Goal: Information Seeking & Learning: Learn about a topic

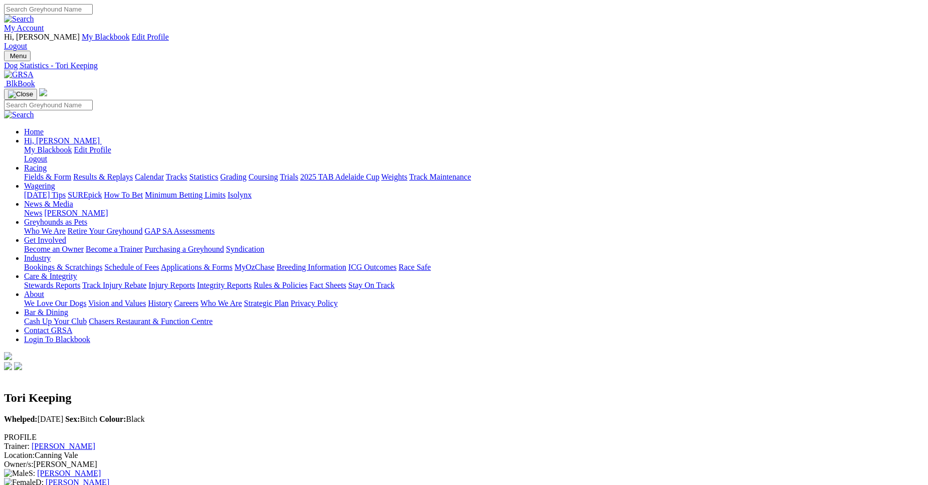
click at [71, 172] on link "Fields & Form" at bounding box center [47, 176] width 47 height 9
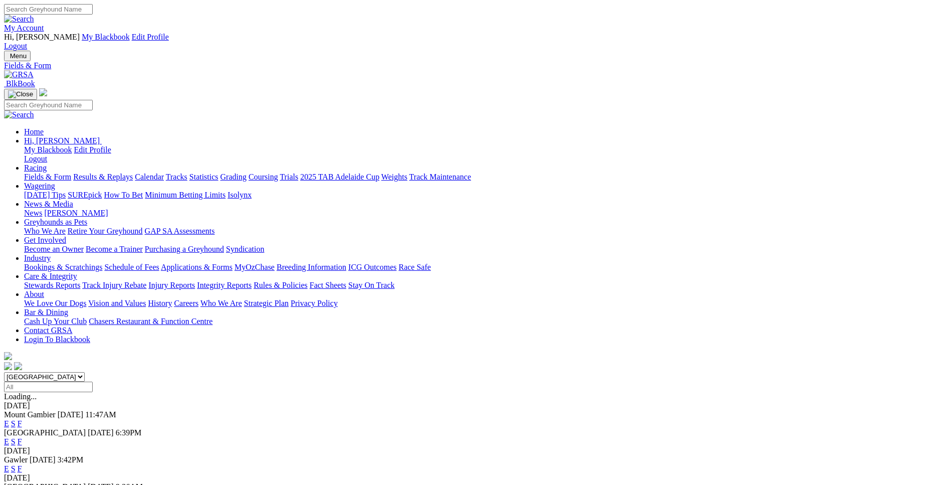
click at [4, 372] on select "South Australia New South Wales Northern Territory Queensland Tasmania Victoria…" at bounding box center [44, 377] width 81 height 10
select select "WA"
click option "[GEOGRAPHIC_DATA]" at bounding box center [0, 0] width 0 height 0
click at [9, 419] on link "E" at bounding box center [6, 423] width 5 height 9
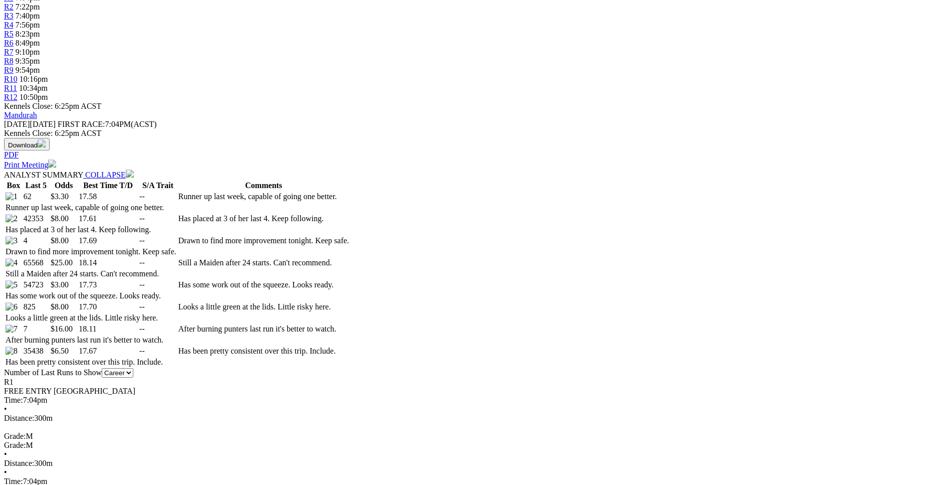
scroll to position [409, 0]
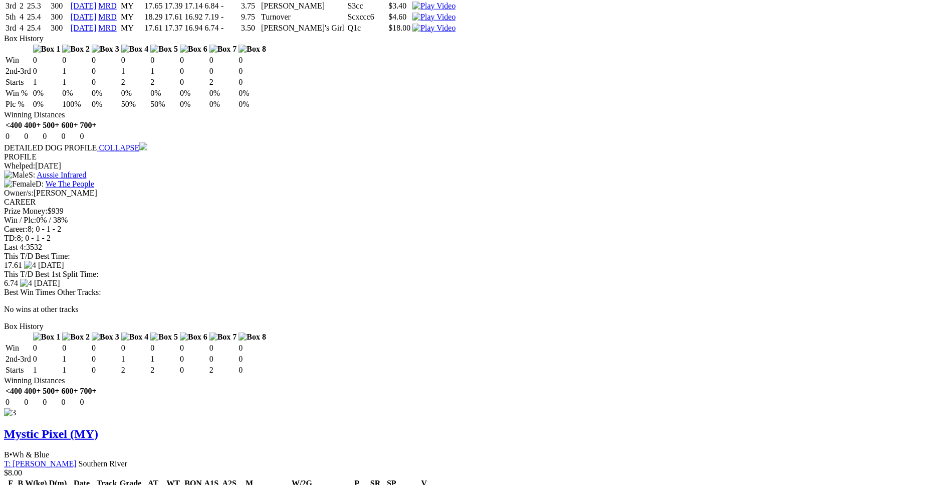
scroll to position [1687, 0]
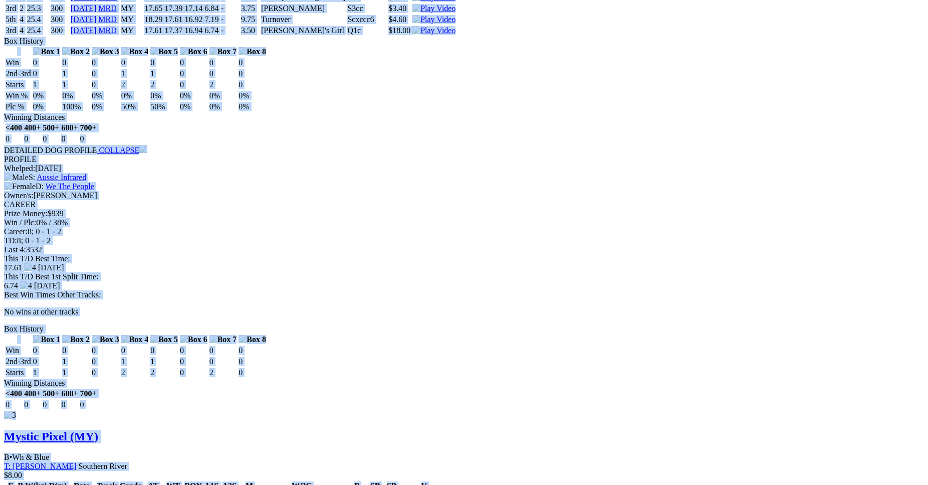
drag, startPoint x: 134, startPoint y: 147, endPoint x: 787, endPoint y: 190, distance: 654.1
copy div "Miraculous Chloe (MY) B • Brindle T: Jackie Wilson Nambeelup $3.30 F B W(kg) D(…"
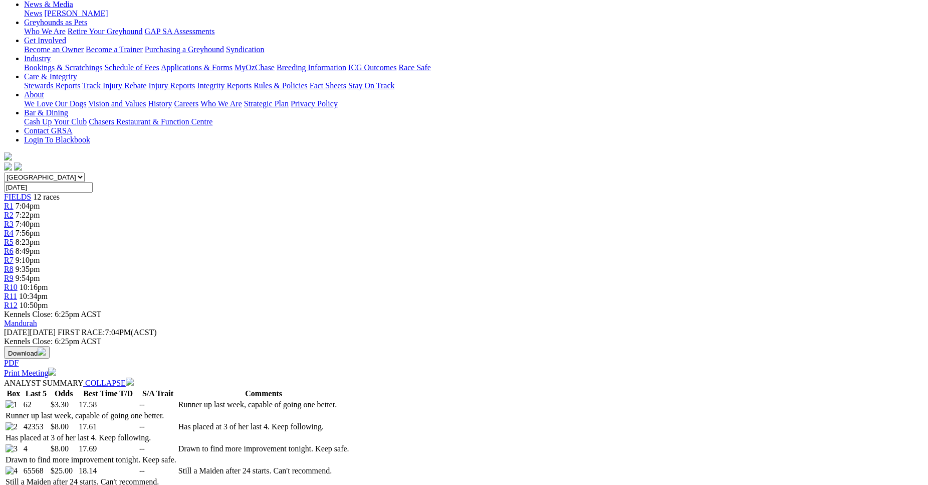
scroll to position [0, 0]
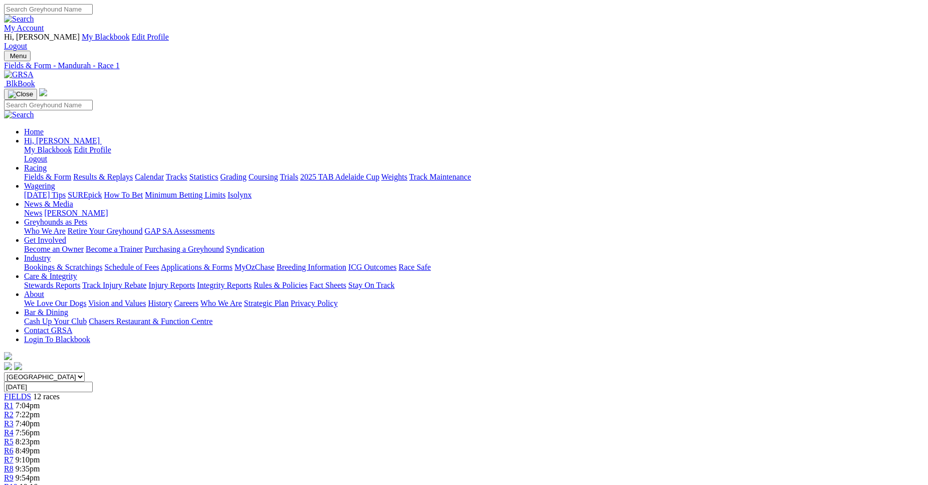
click at [40, 410] on span "7:22pm" at bounding box center [28, 414] width 25 height 9
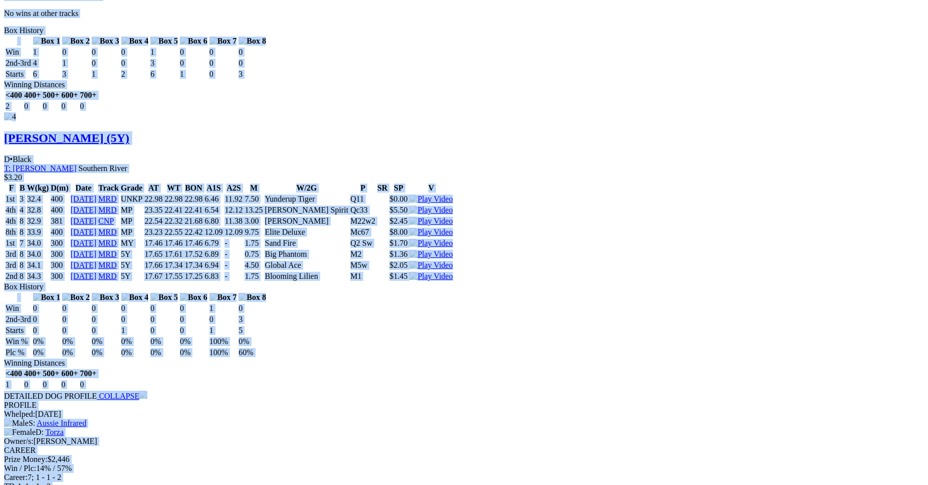
scroll to position [3016, 0]
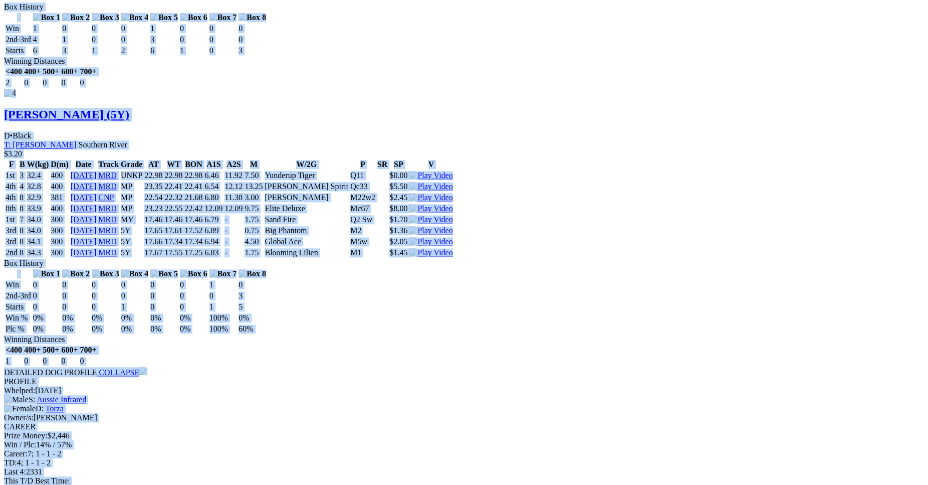
drag, startPoint x: 137, startPoint y: 183, endPoint x: 788, endPoint y: 234, distance: 653.2
copy div "Elle's Bella (5Y) B • Brindle T: Andrew Mclaren Nambeelup $7.00 F B W(kg) D(m) …"
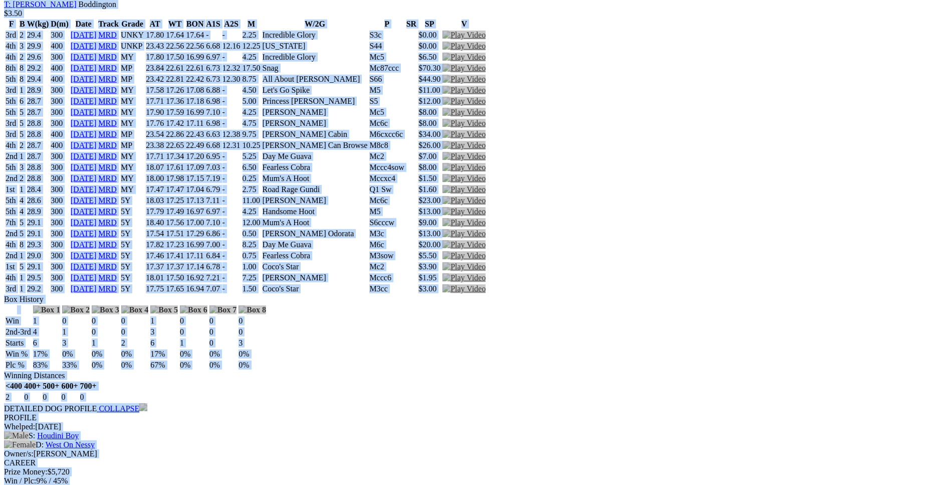
scroll to position [0, 0]
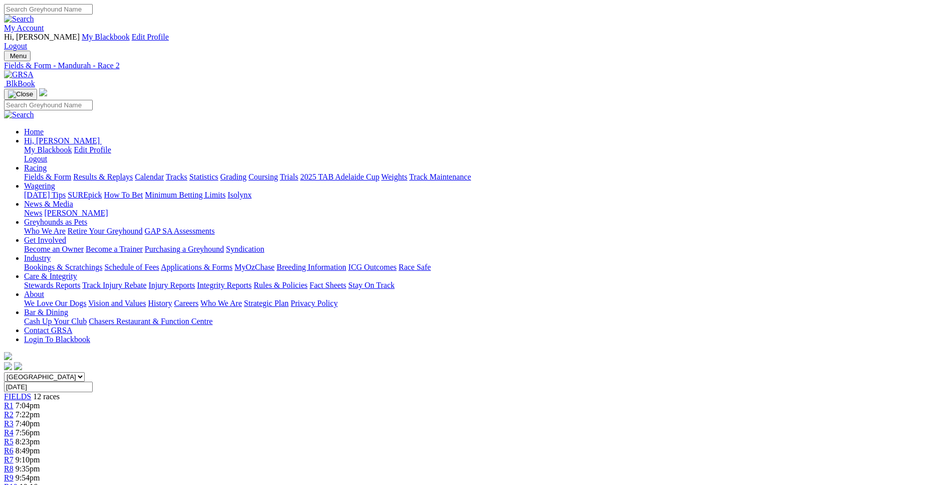
click at [40, 419] on span "7:40pm" at bounding box center [28, 423] width 25 height 9
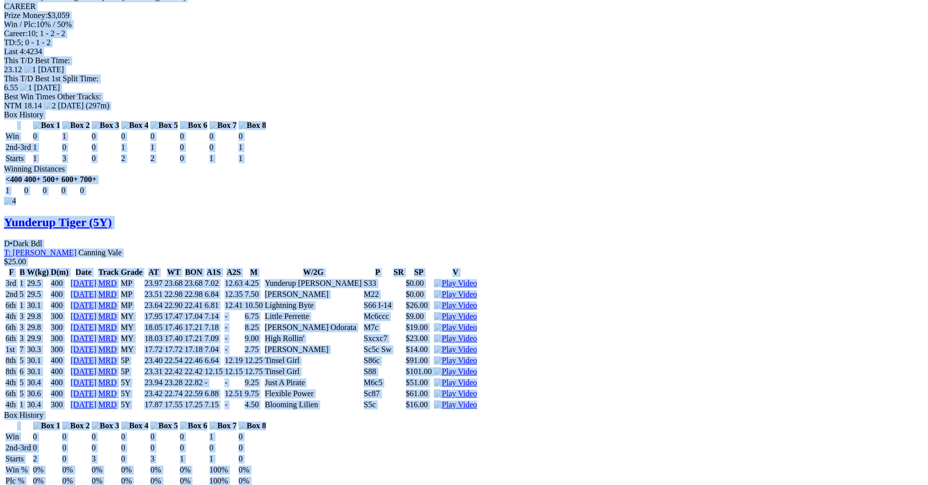
scroll to position [2761, 0]
drag, startPoint x: 133, startPoint y: 28, endPoint x: 780, endPoint y: 172, distance: 662.6
copy div "OSPREY CHRONOS (5Y) D • Black T: Brodie Kirby Southern River $2.00 F B W(kg) D(…"
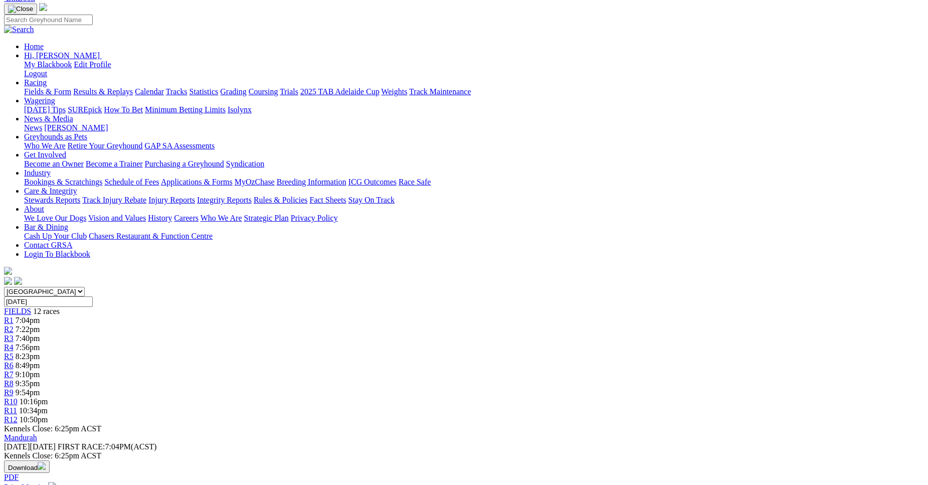
scroll to position [0, 0]
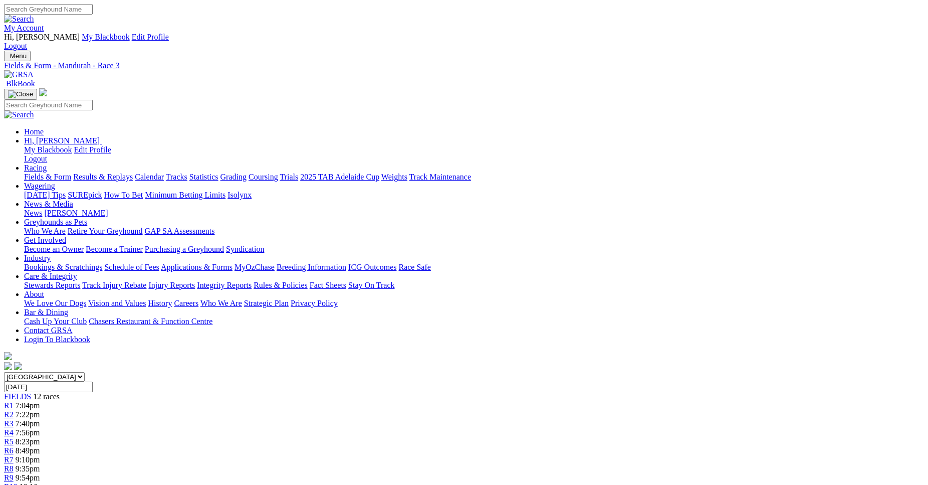
click at [371, 428] on div "R4 7:56pm" at bounding box center [464, 432] width 920 height 9
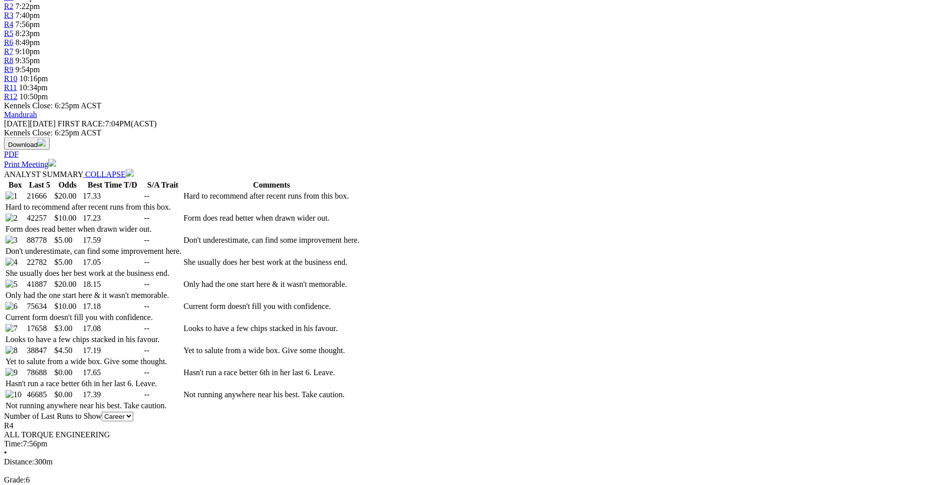
scroll to position [409, 0]
drag, startPoint x: 127, startPoint y: 180, endPoint x: 248, endPoint y: 197, distance: 122.0
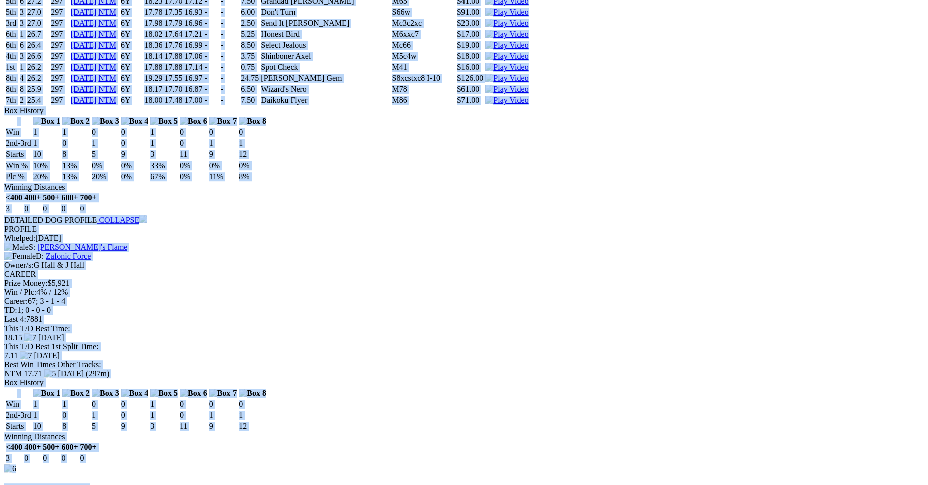
scroll to position [5829, 0]
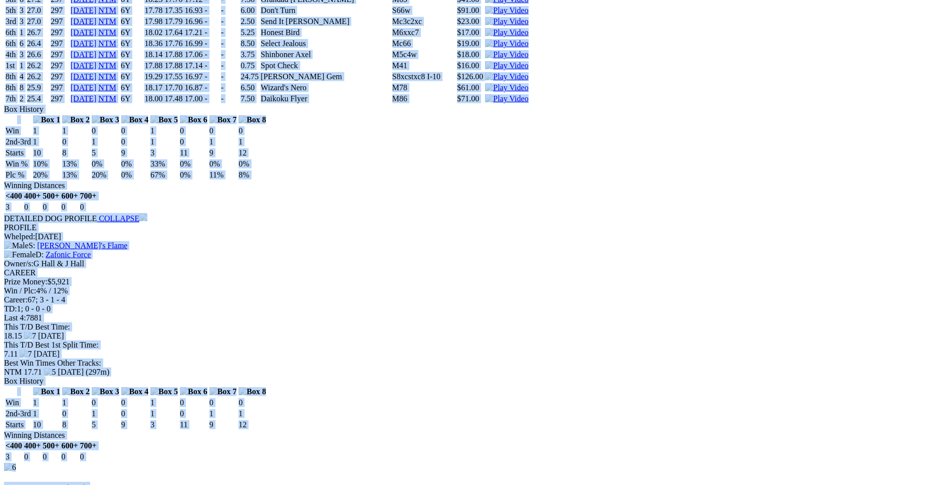
drag, startPoint x: 141, startPoint y: 181, endPoint x: 774, endPoint y: 244, distance: 635.7
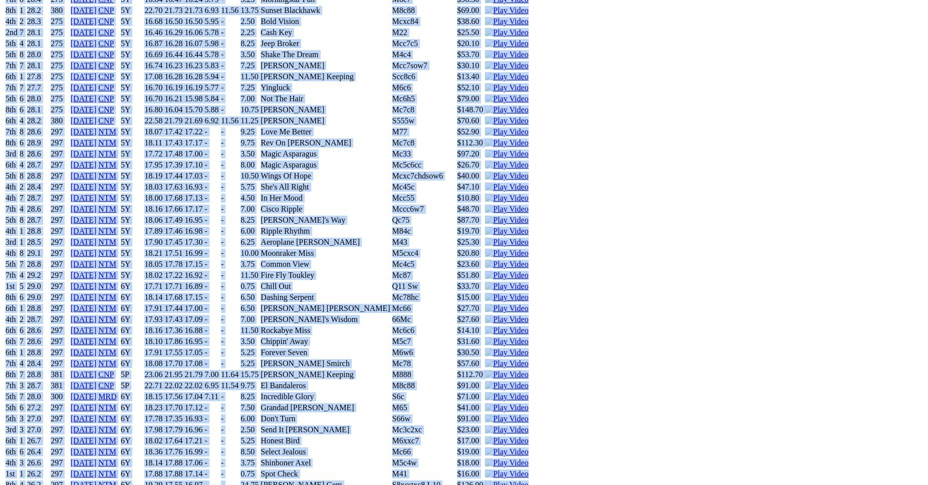
scroll to position [5420, 0]
copy div "Golden Handcuffs (6Y) D • Black T: Colleen Pierson Southern River $20.00 F B W(…"
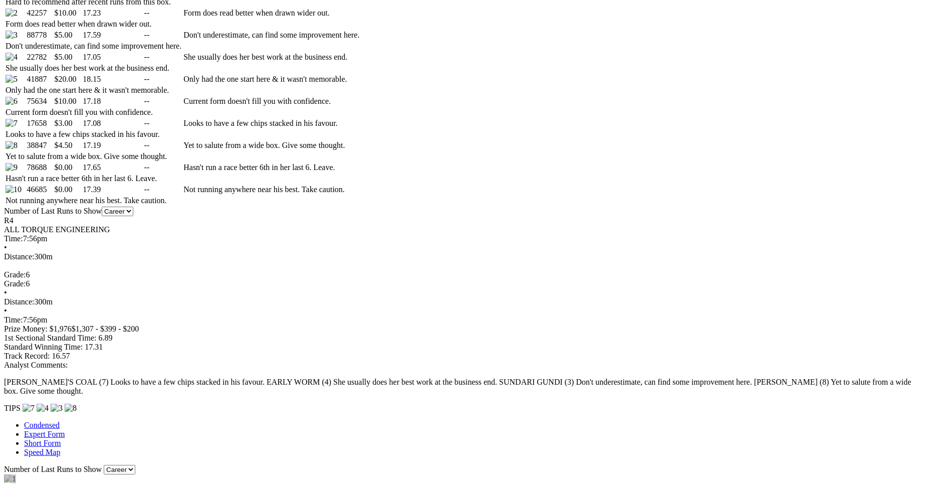
scroll to position [0, 0]
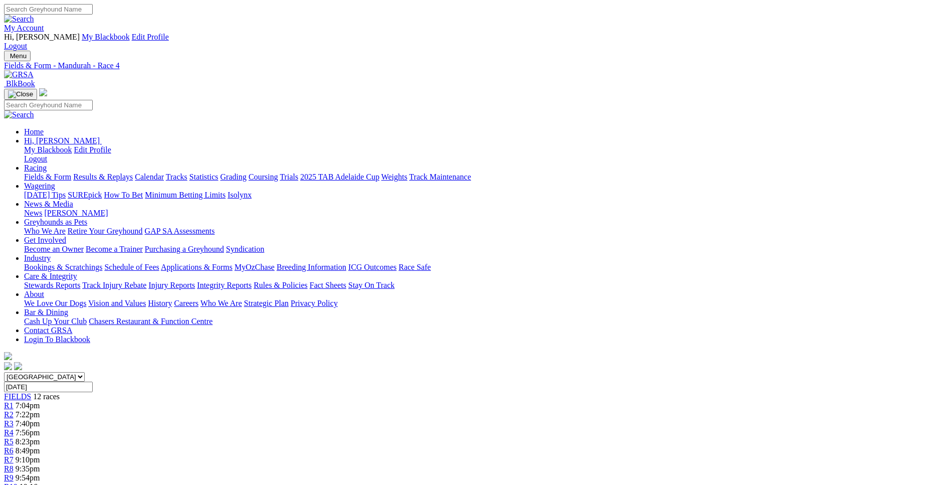
click at [40, 437] on span "8:23pm" at bounding box center [28, 441] width 25 height 9
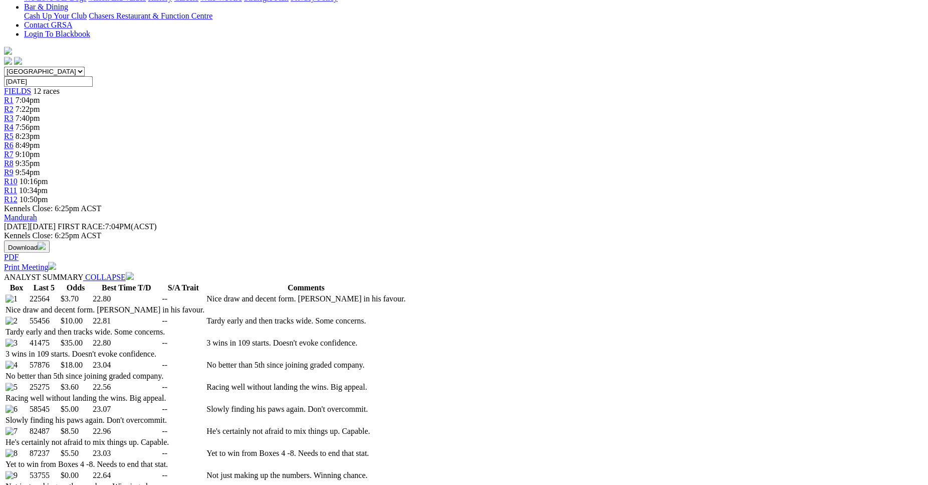
scroll to position [306, 0]
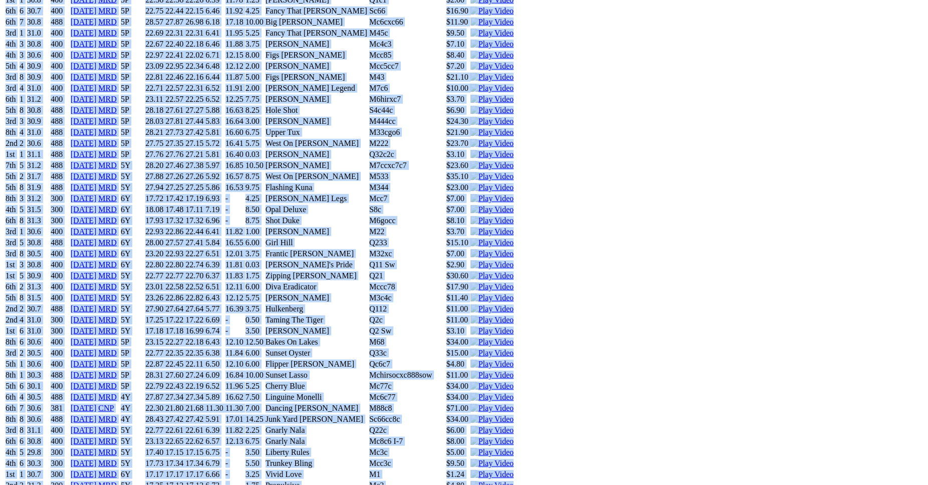
scroll to position [5419, 0]
drag, startPoint x: 132, startPoint y: 287, endPoint x: 789, endPoint y: 404, distance: 666.6
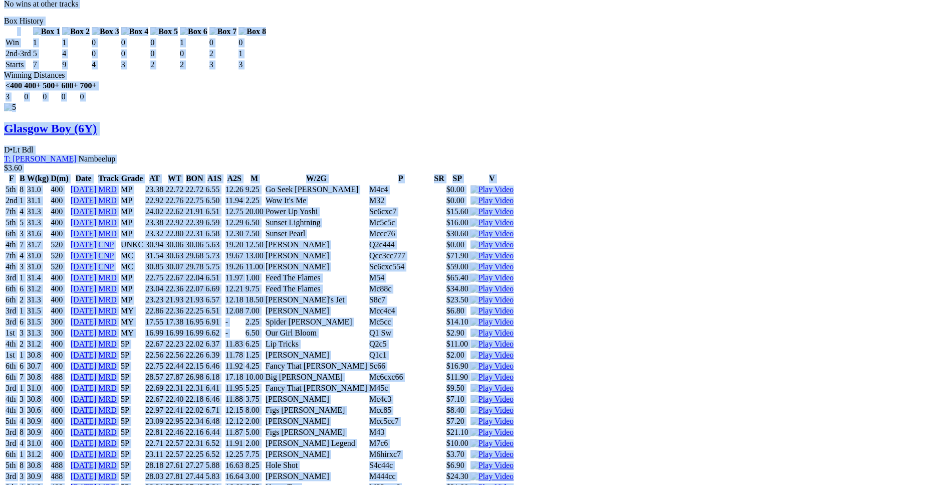
copy div "Durango Monelli (6Y) D • Black T: [PERSON_NAME] Southern River $3.70 F B W(kg) …"
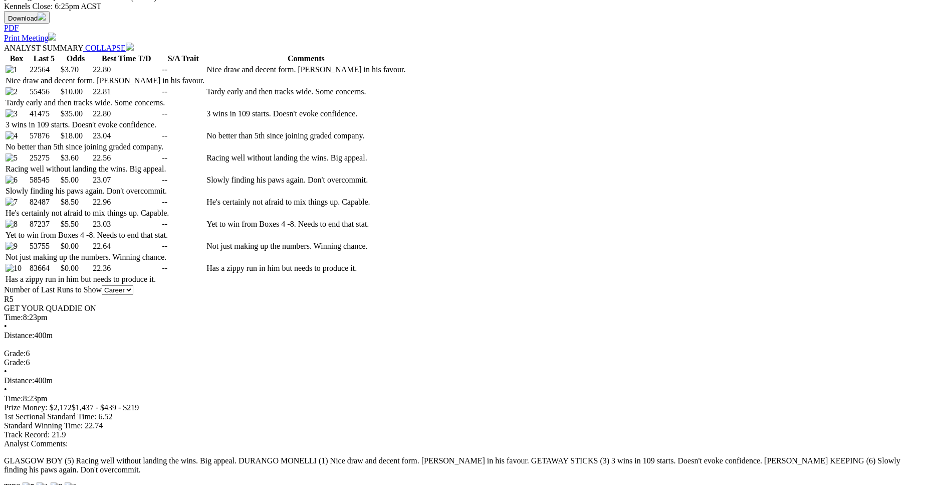
scroll to position [0, 0]
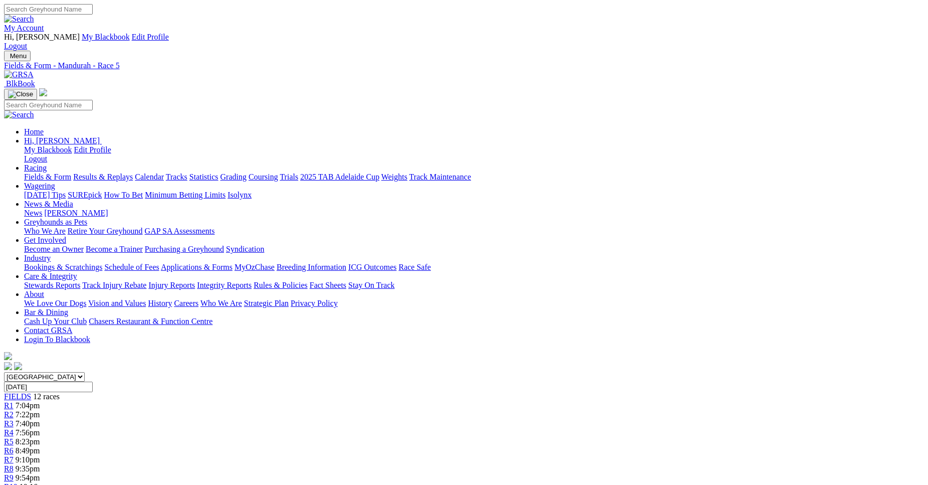
click at [469, 446] on div "R6 8:49pm" at bounding box center [464, 450] width 920 height 9
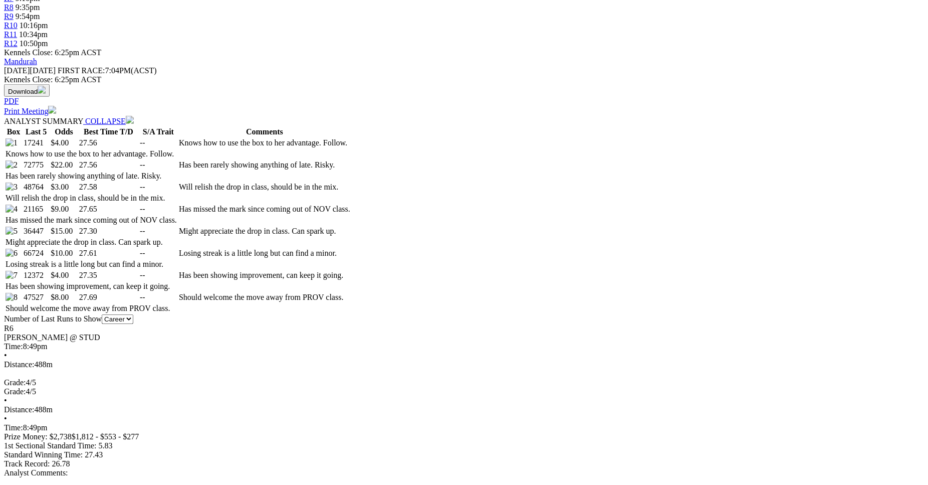
scroll to position [463, 0]
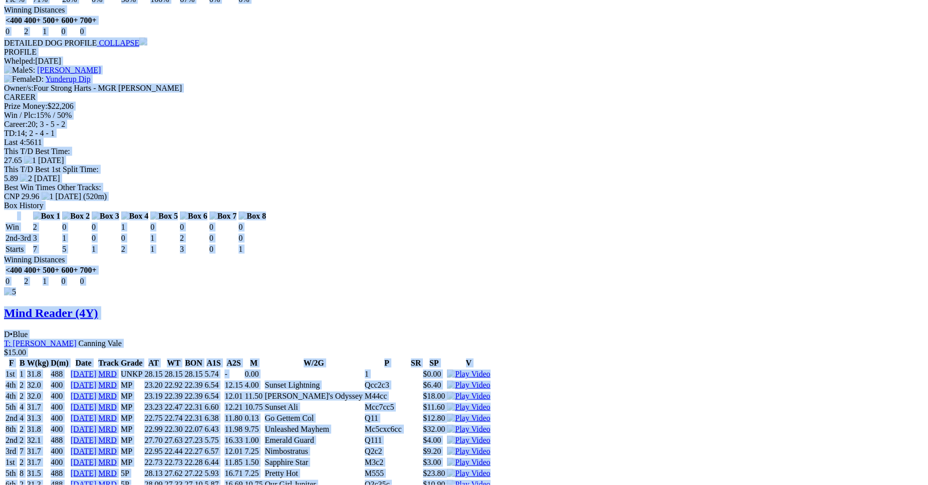
scroll to position [4298, 0]
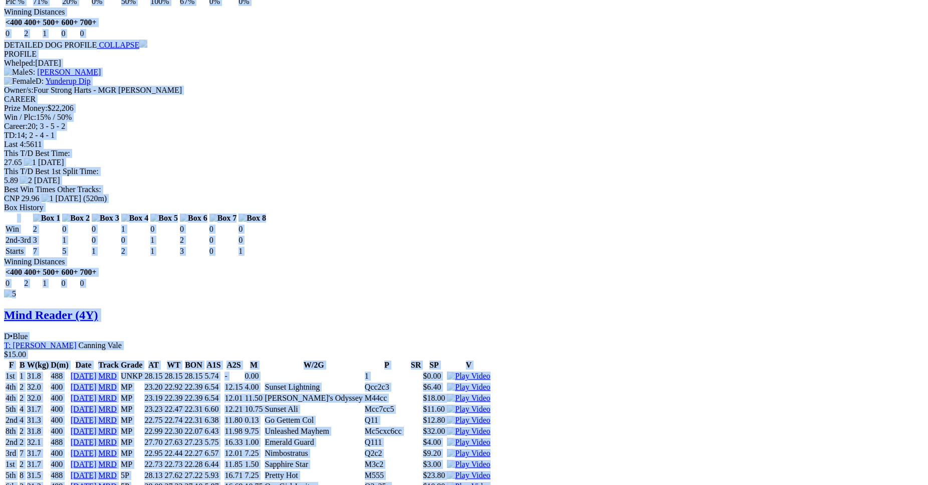
drag, startPoint x: 133, startPoint y: 97, endPoint x: 771, endPoint y: 354, distance: 687.1
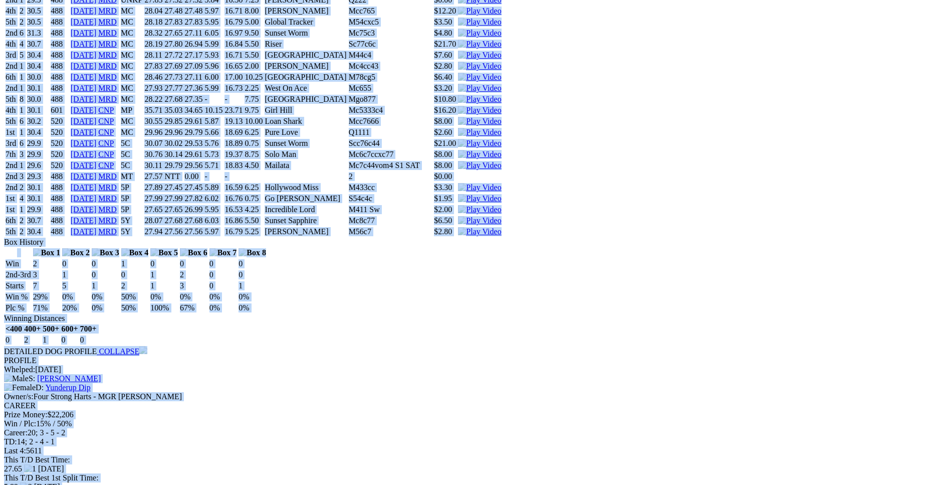
scroll to position [3991, 0]
copy div "Sophie Keeping (4Y) B • Wh & Bdl T: Victoria Cook Canning Vale $4.00 F B W(kg) …"
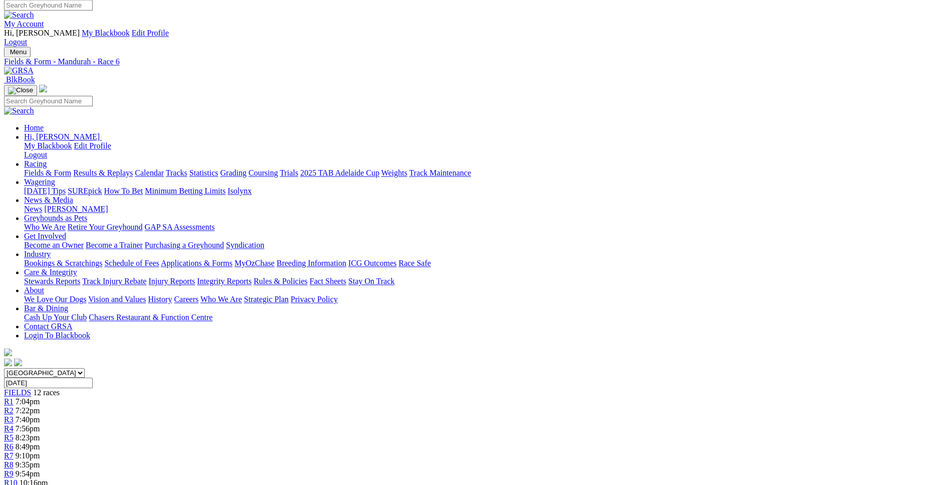
scroll to position [0, 0]
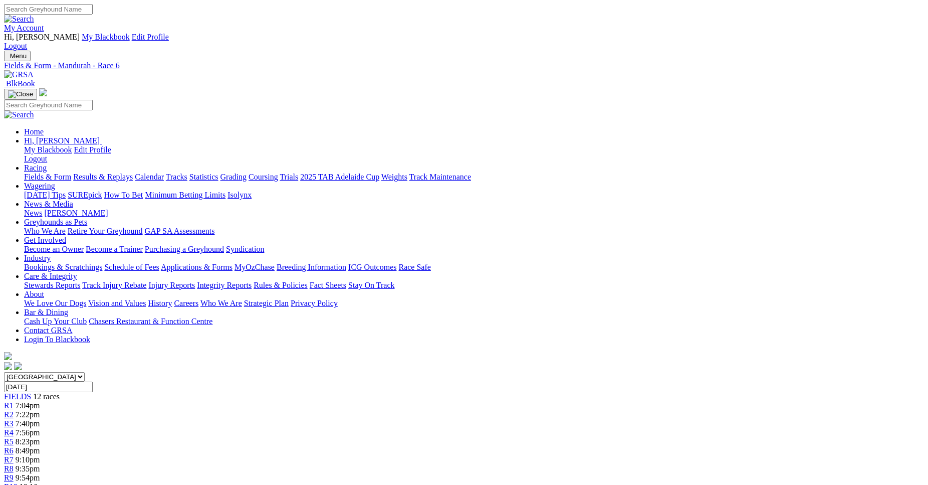
click at [40, 455] on span "9:10pm" at bounding box center [28, 459] width 25 height 9
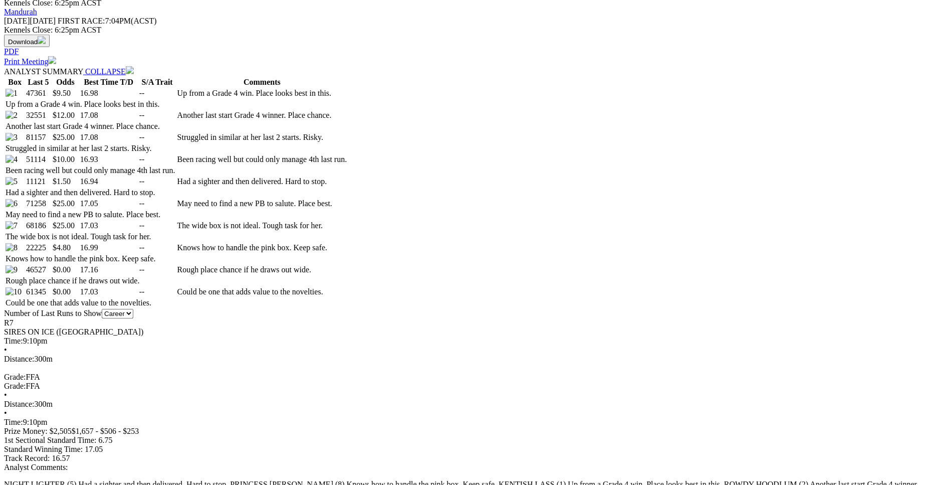
scroll to position [511, 0]
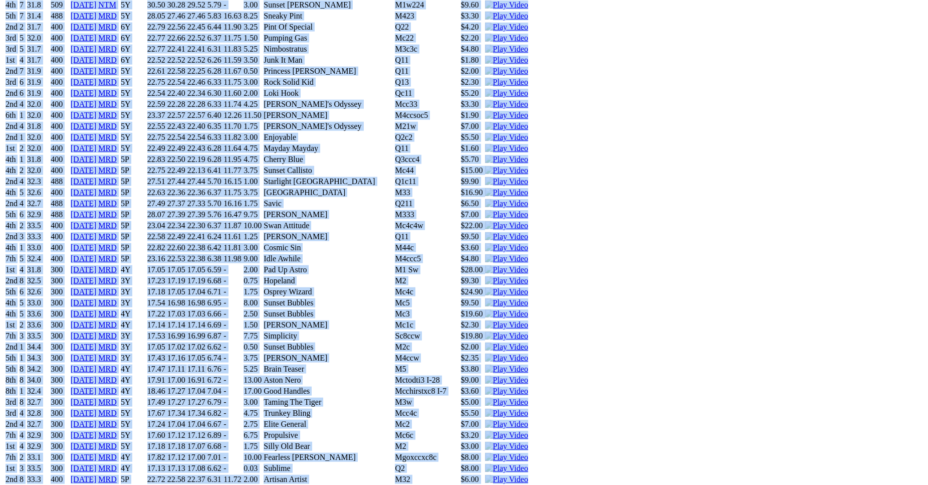
scroll to position [6647, 0]
drag, startPoint x: 134, startPoint y: 81, endPoint x: 774, endPoint y: 327, distance: 685.4
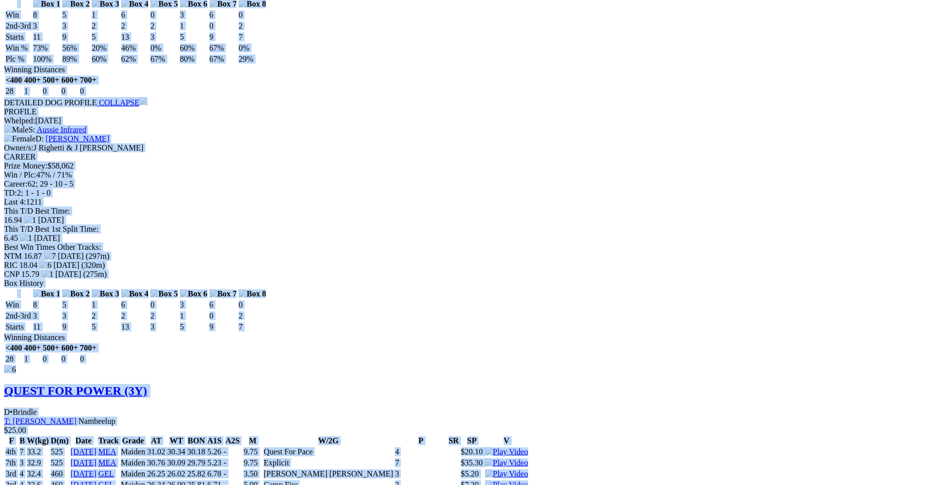
scroll to position [5830, 0]
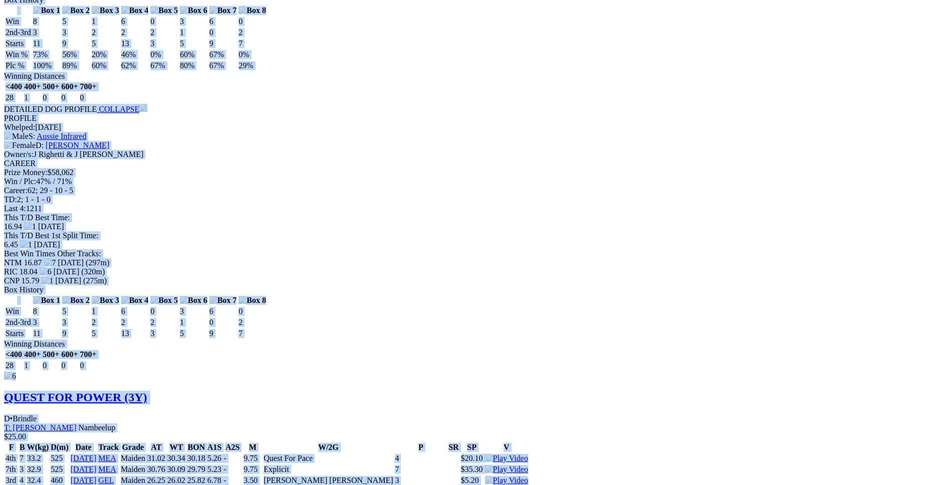
copy div "Kentish Lass (3Y) B • Red Fwn T: Ian Bunny Barragup $9.50 F B W(kg) D(m) Date T…"
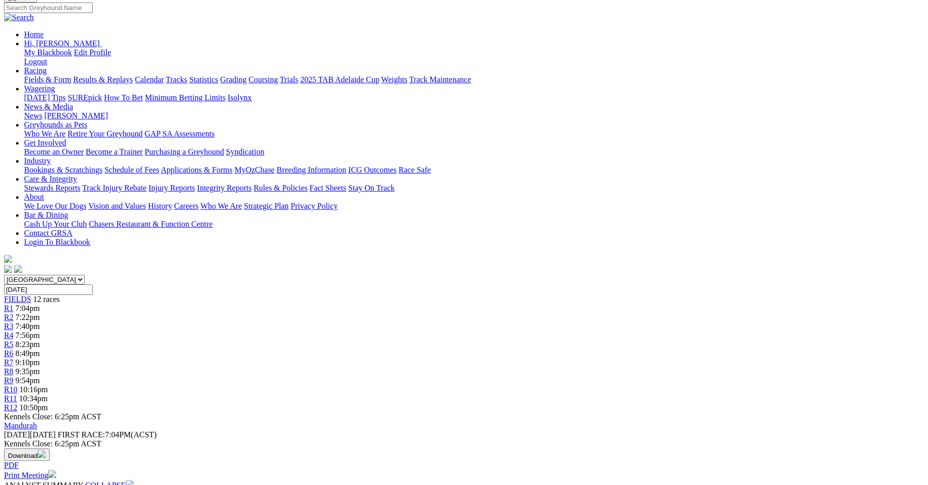
scroll to position [0, 0]
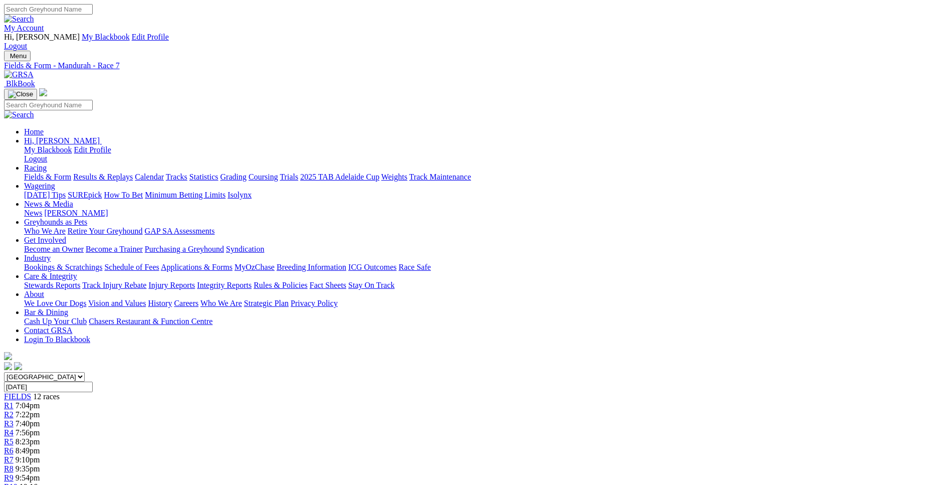
click at [40, 464] on span "9:35pm" at bounding box center [28, 468] width 25 height 9
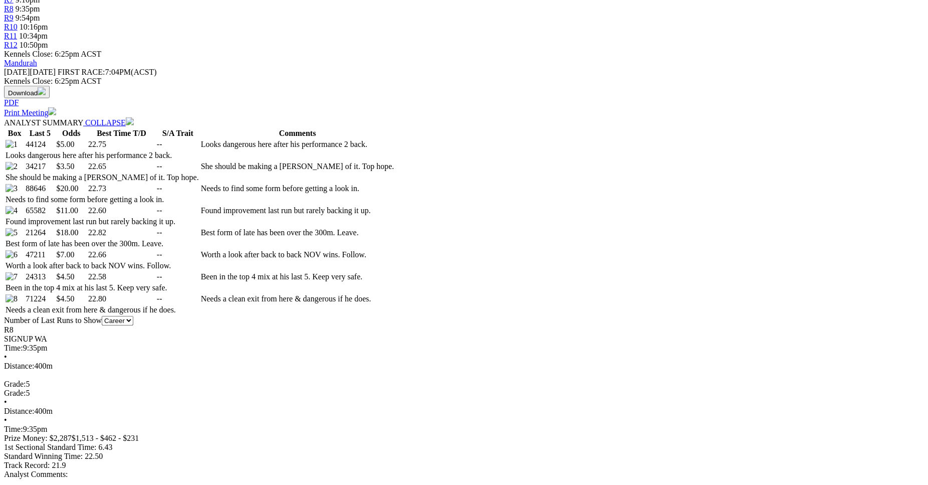
scroll to position [460, 0]
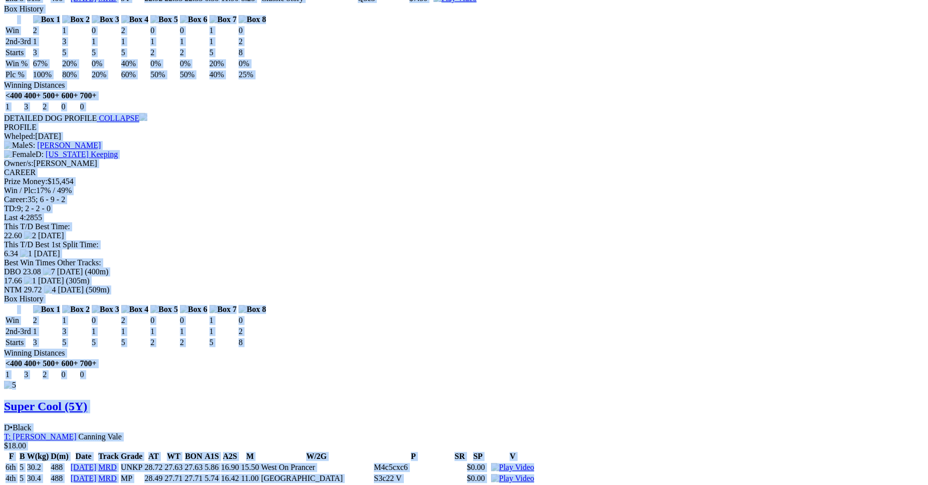
scroll to position [4119, 0]
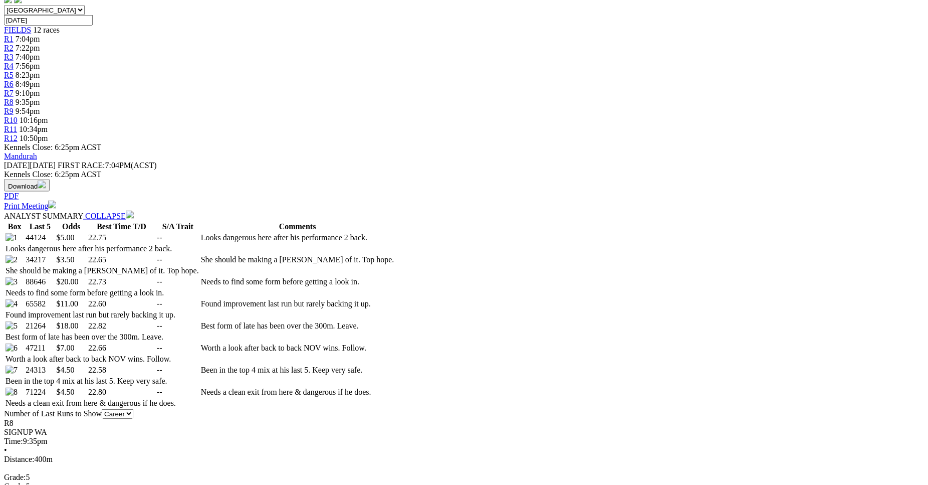
scroll to position [367, 0]
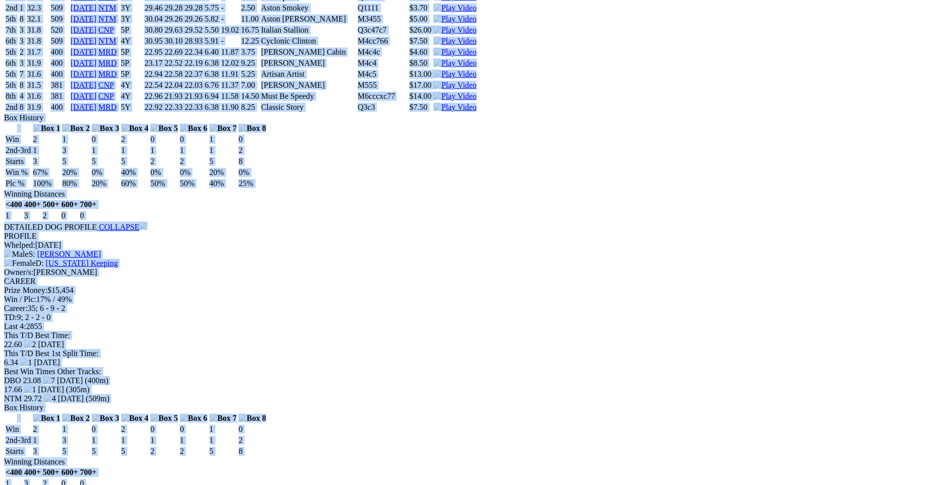
scroll to position [4048, 0]
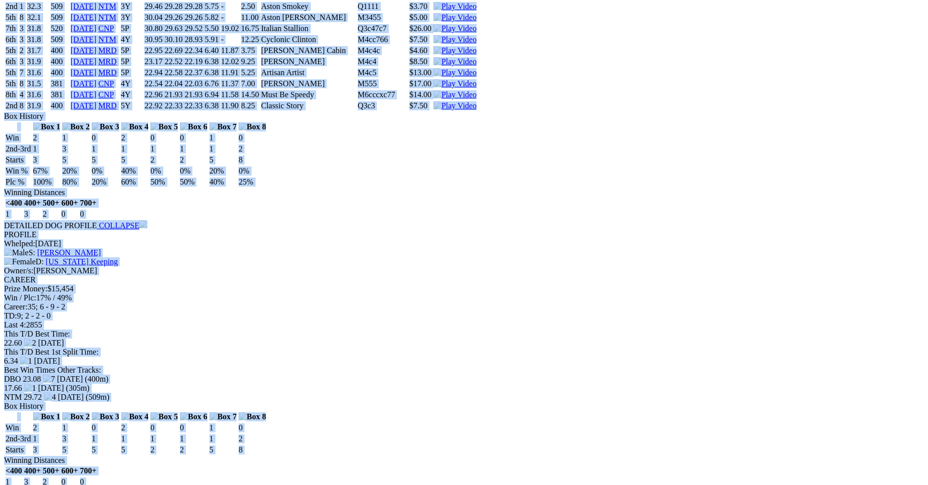
drag, startPoint x: 131, startPoint y: 189, endPoint x: 781, endPoint y: 173, distance: 649.4
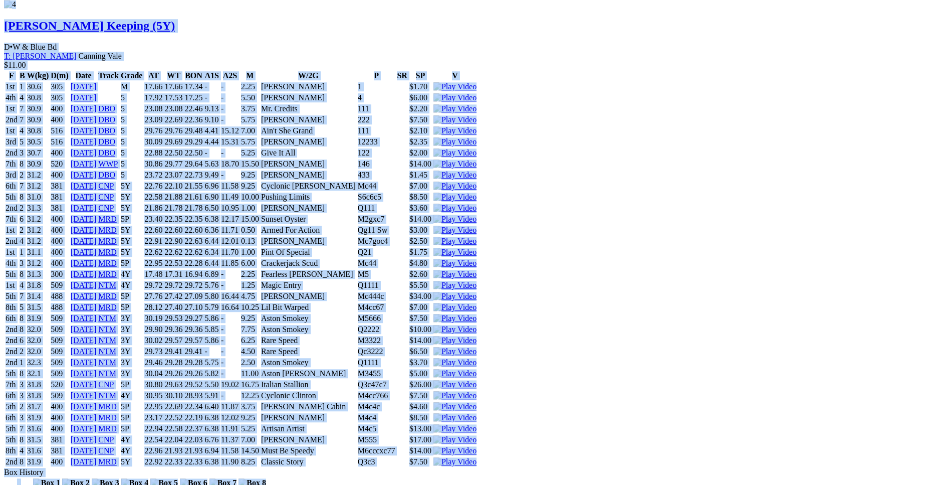
scroll to position [3691, 0]
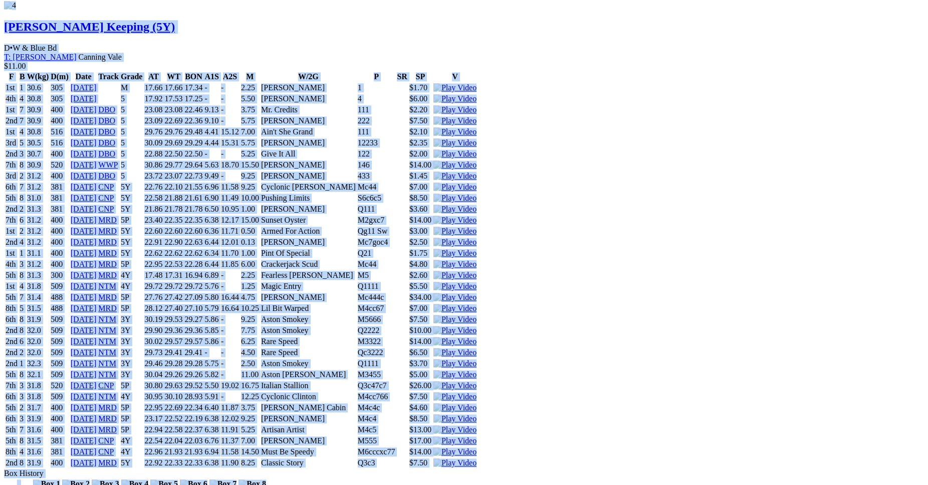
copy div "Better Half (5Y) D • Wh & Blk T: Karl Jovanovic Uduc $5.00 F B W(kg) D(m) Date …"
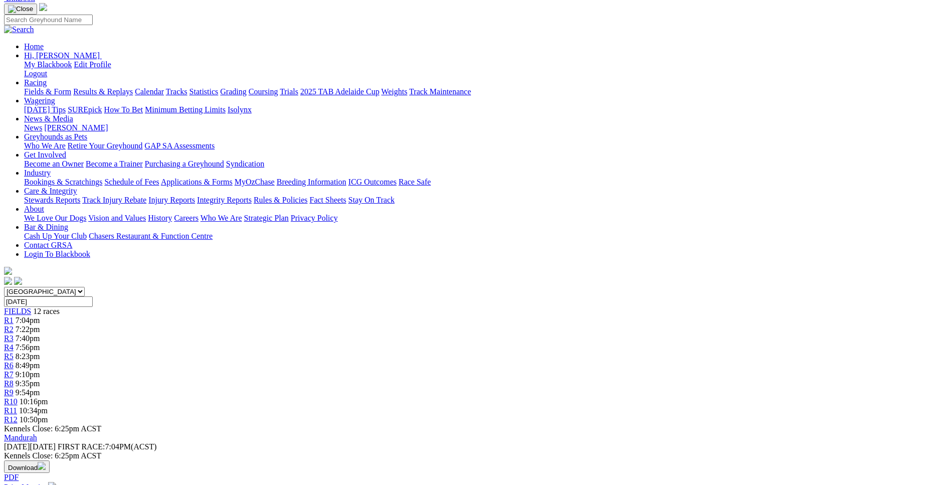
scroll to position [0, 0]
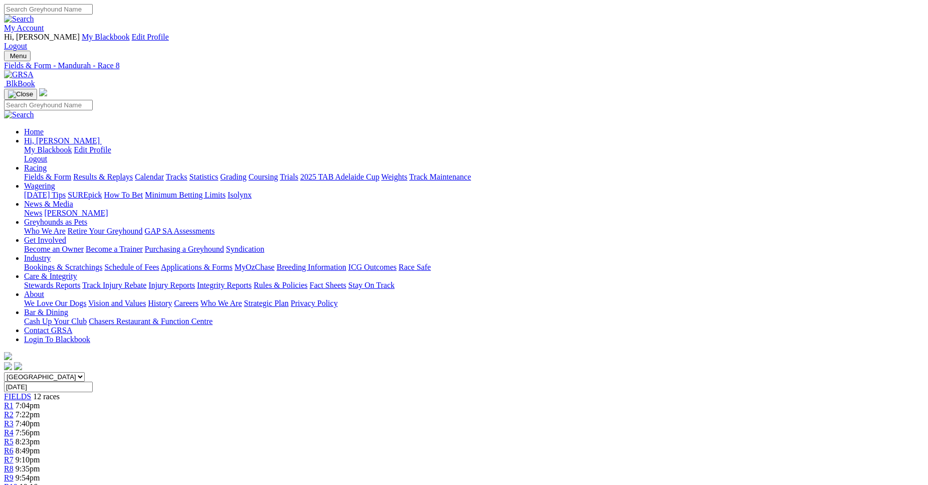
click at [14, 473] on link "R9" at bounding box center [9, 477] width 10 height 9
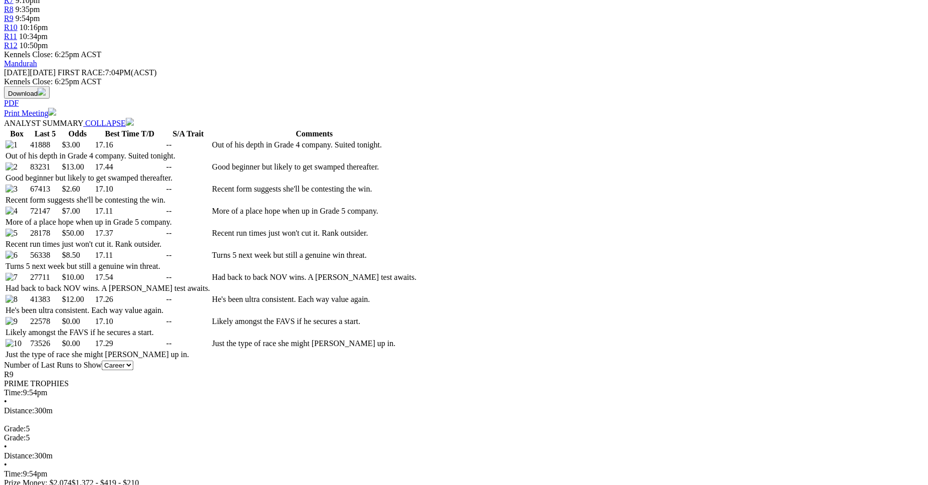
scroll to position [460, 0]
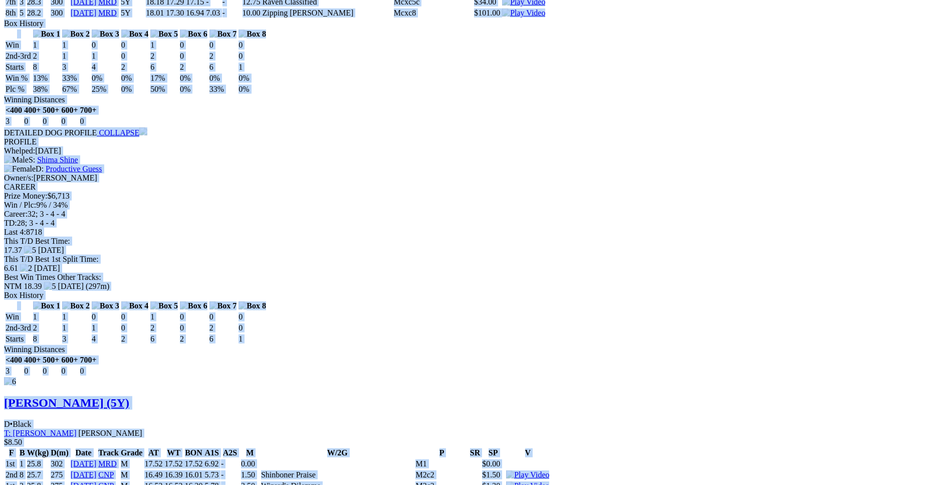
scroll to position [5062, 0]
drag, startPoint x: 131, startPoint y: 133, endPoint x: 790, endPoint y: 235, distance: 667.0
copy div "Chasing The Ace (5Y) D • Red Fwn T: Ricky Valenti Barragup $3.00 F B W(kg) D(m)…"
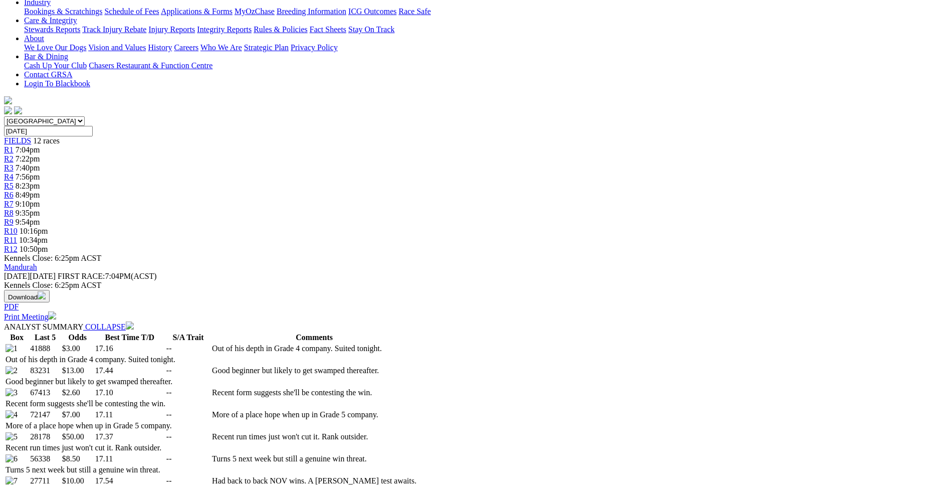
scroll to position [0, 0]
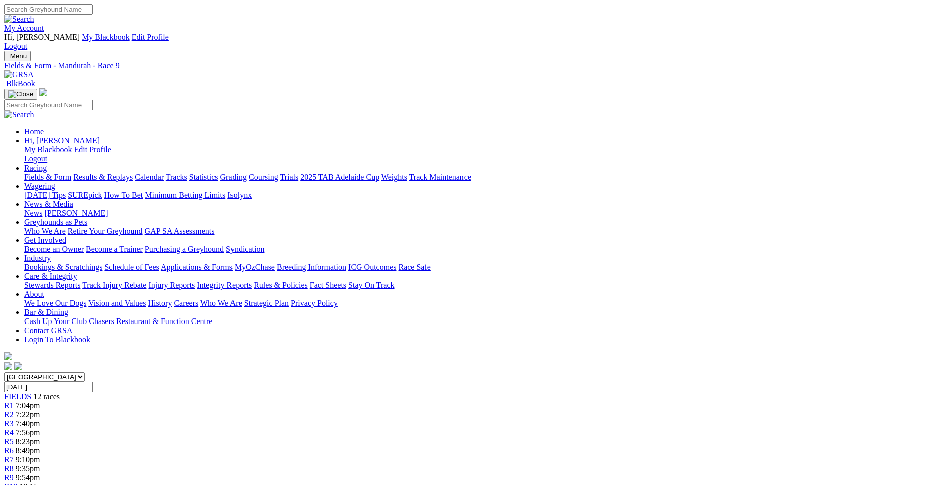
click at [48, 482] on span "10:16pm" at bounding box center [34, 486] width 29 height 9
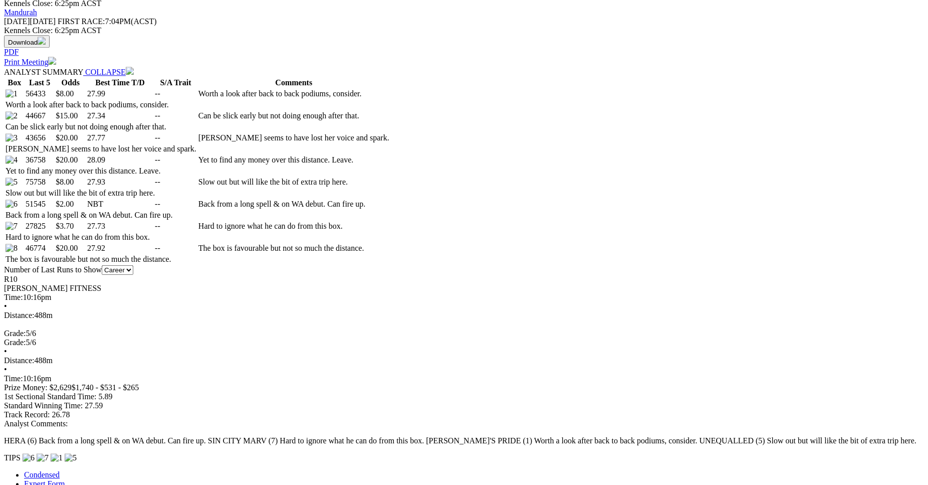
scroll to position [511, 0]
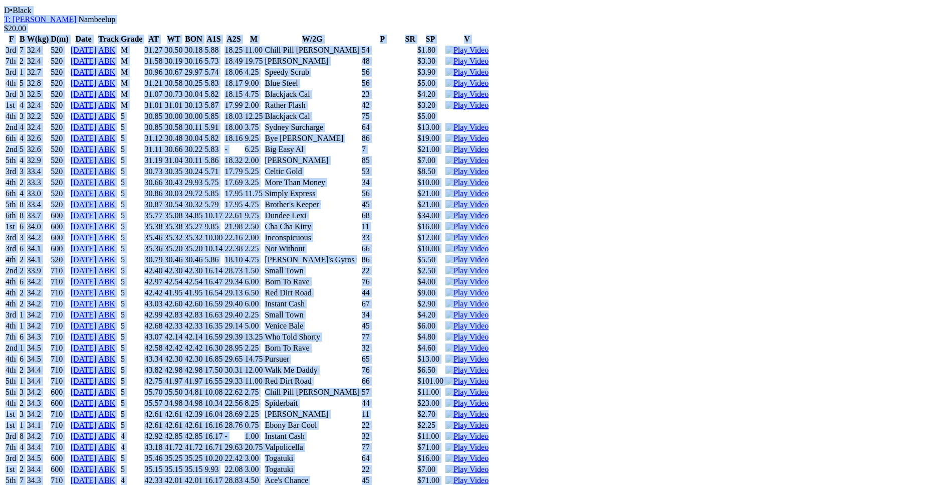
drag, startPoint x: 133, startPoint y: 42, endPoint x: 789, endPoint y: 280, distance: 697.2
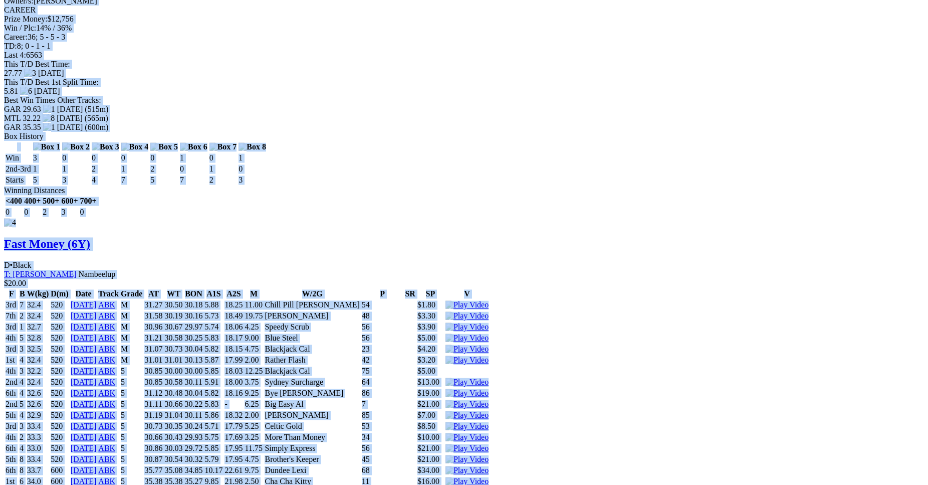
scroll to position [4194, 0]
copy div "Cindy's Pride (6Y) B • Black T: Glen Price Nambeelup $8.00 F B W(kg) D(m) Date …"
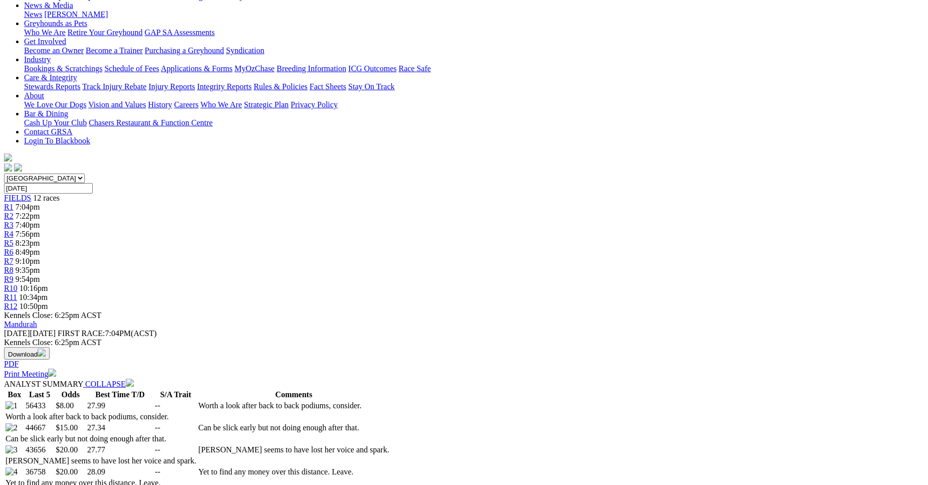
scroll to position [0, 0]
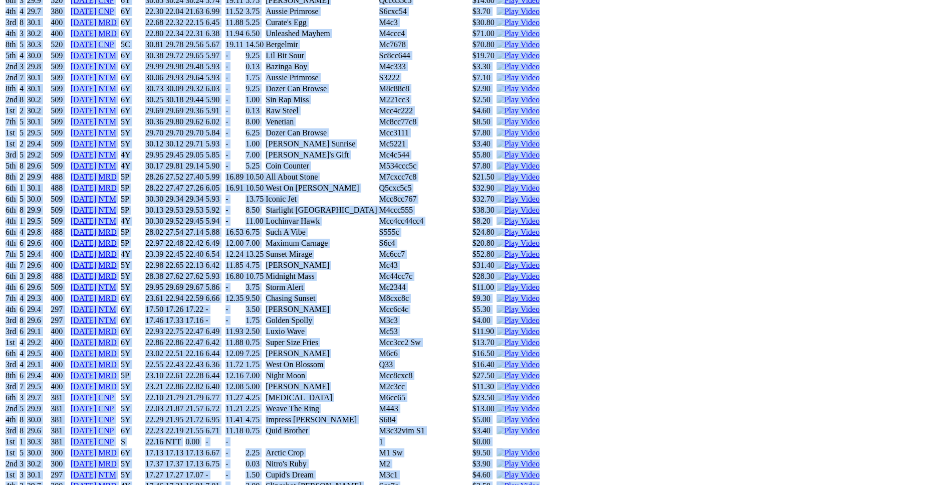
scroll to position [6493, 0]
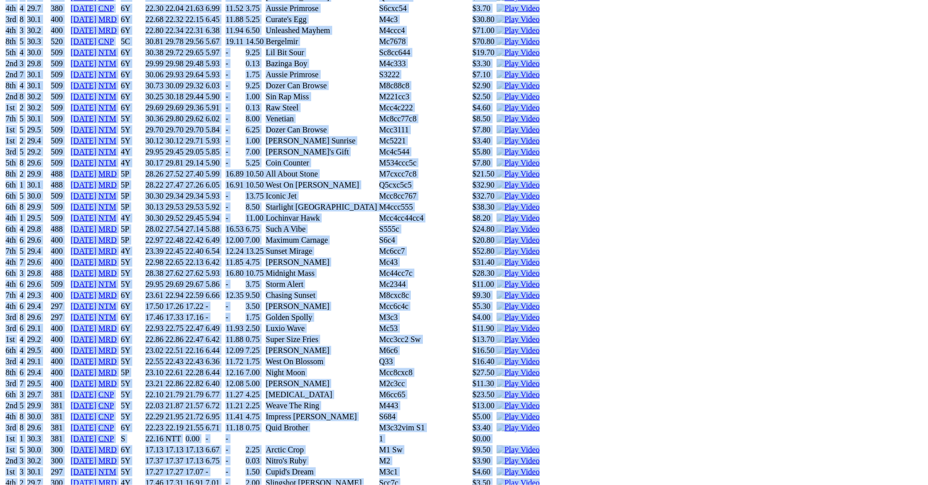
drag, startPoint x: 132, startPoint y: 129, endPoint x: 764, endPoint y: 218, distance: 637.9
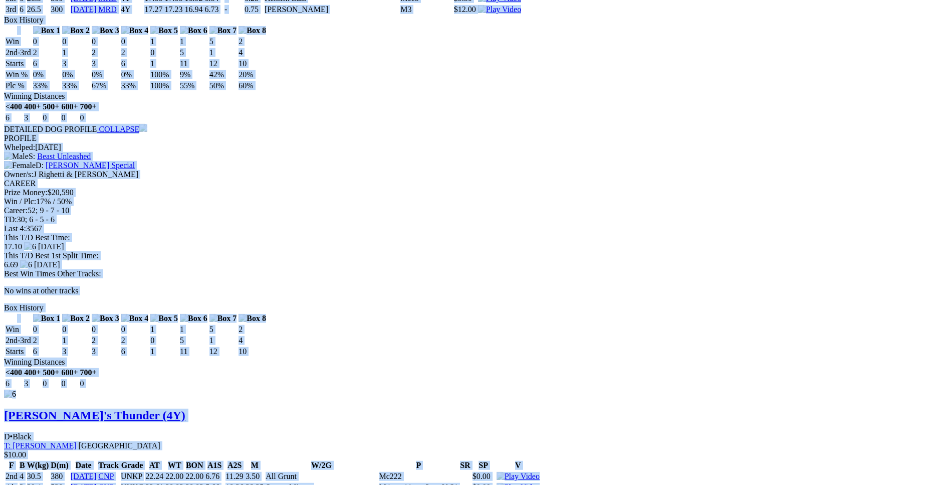
copy div "Propulsive (4Y) D • Blue T: [PERSON_NAME] Southern River $3.50 F B W(kg) D(m) D…"
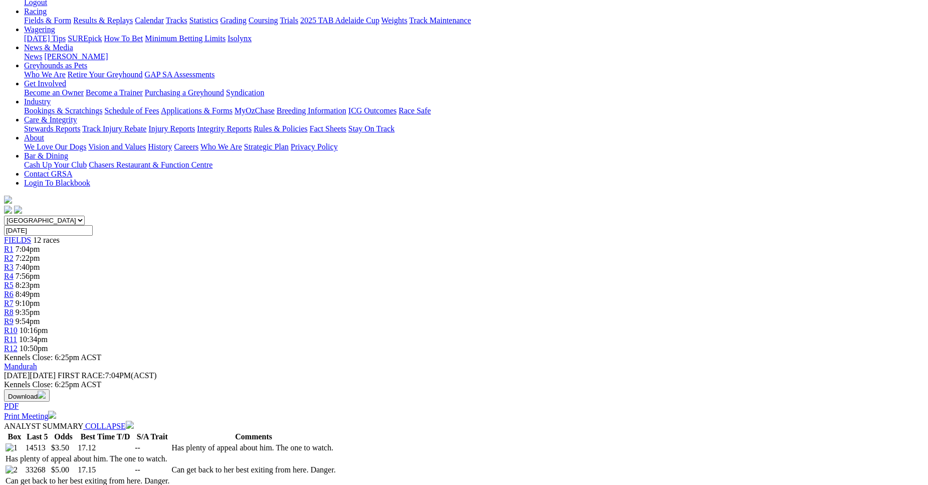
scroll to position [0, 0]
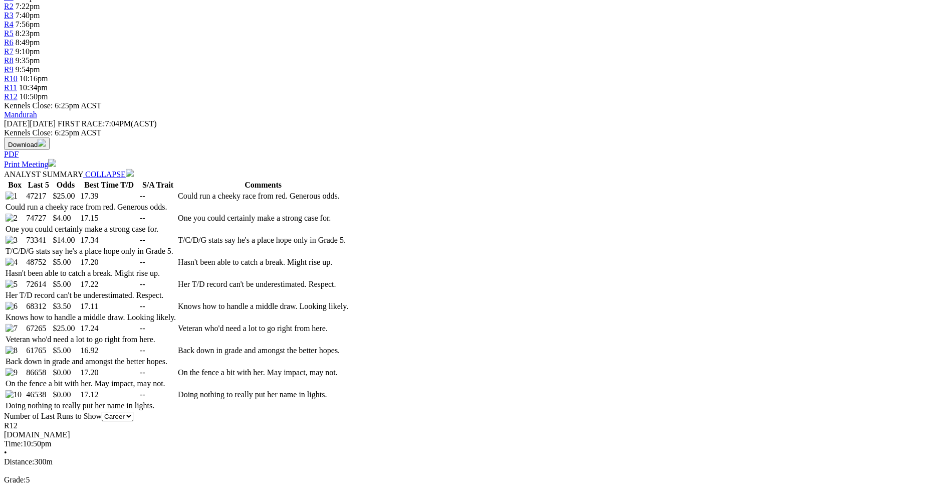
scroll to position [409, 0]
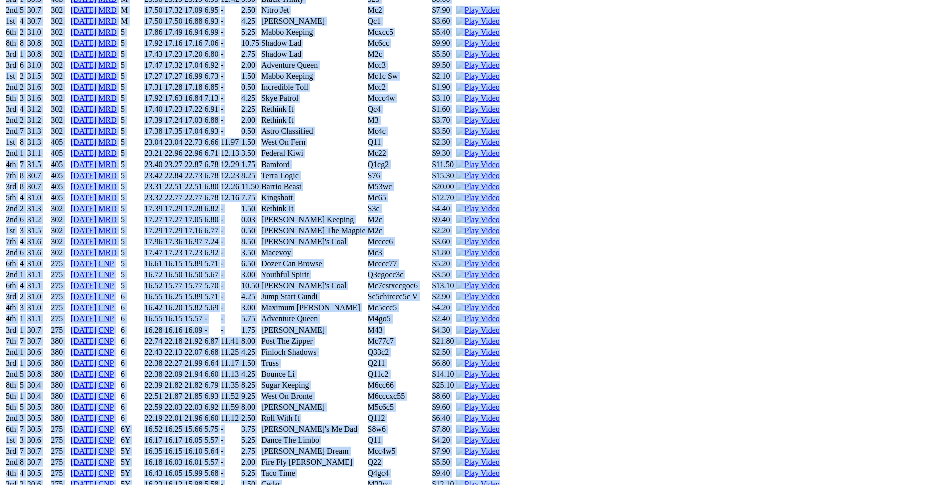
scroll to position [6391, 0]
drag, startPoint x: 133, startPoint y: 180, endPoint x: 771, endPoint y: 270, distance: 644.6
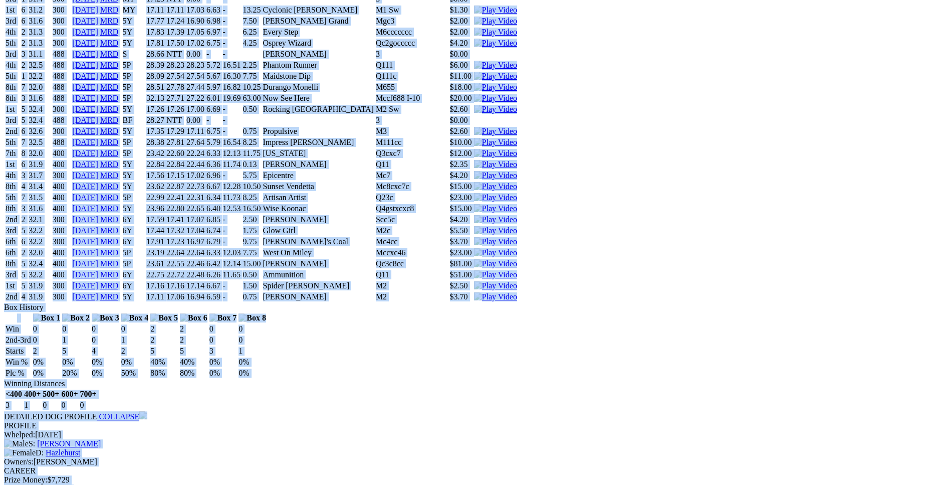
scroll to position [5624, 0]
copy div "Flash Gypsy (5Y) B • Black T: Michael Rylands Canning Vale $25.00 F B W(kg) D(m…"
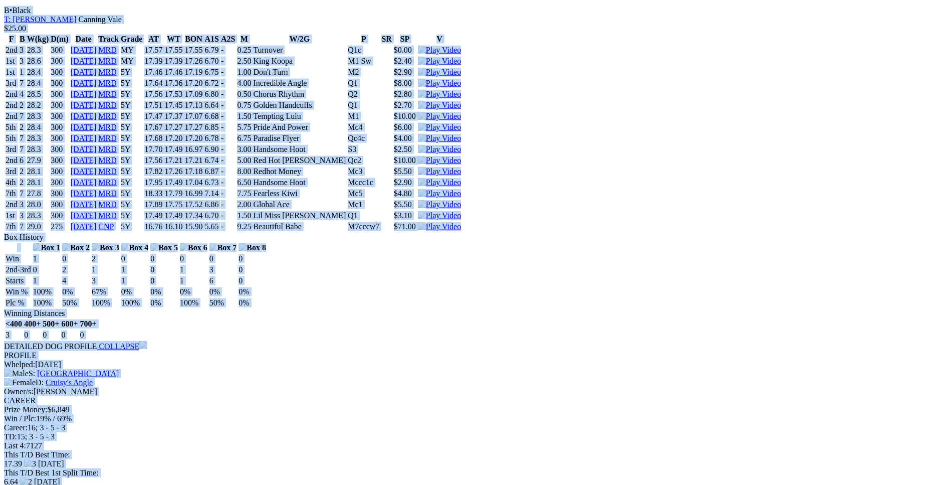
scroll to position [0, 0]
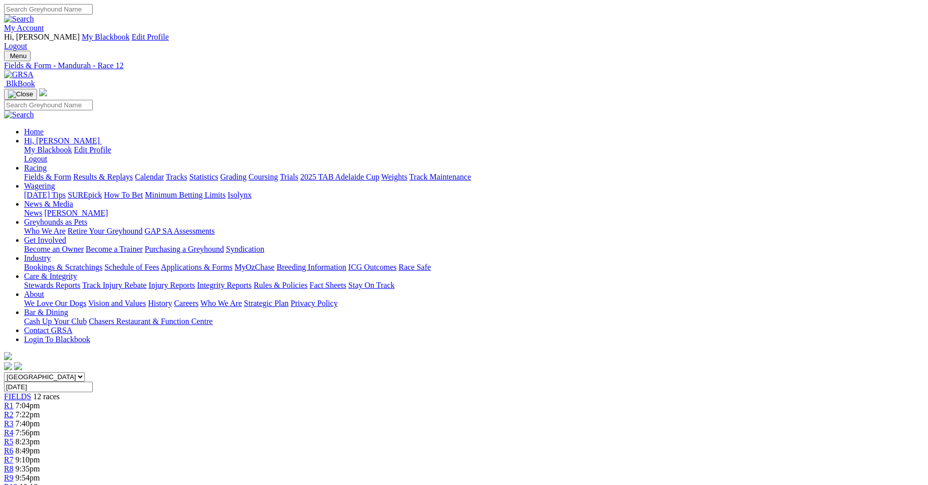
click at [14, 401] on link "R1" at bounding box center [9, 405] width 10 height 9
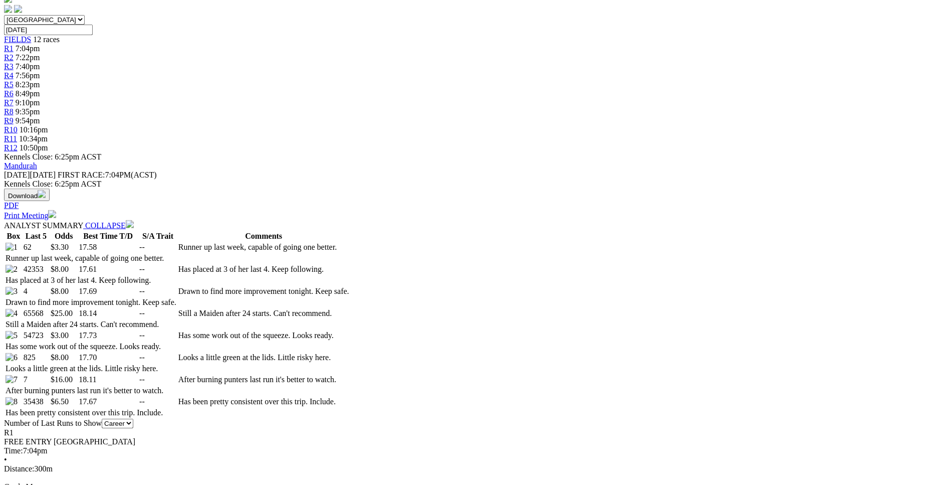
scroll to position [357, 0]
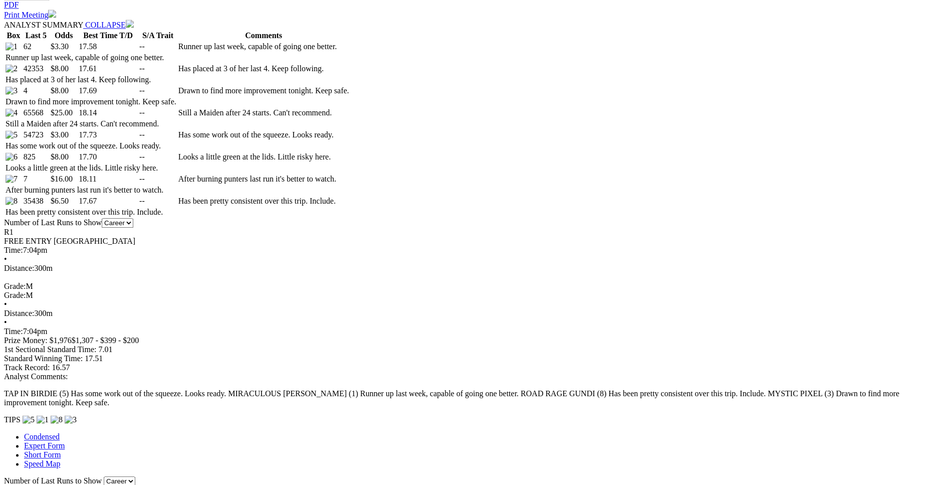
scroll to position [561, 0]
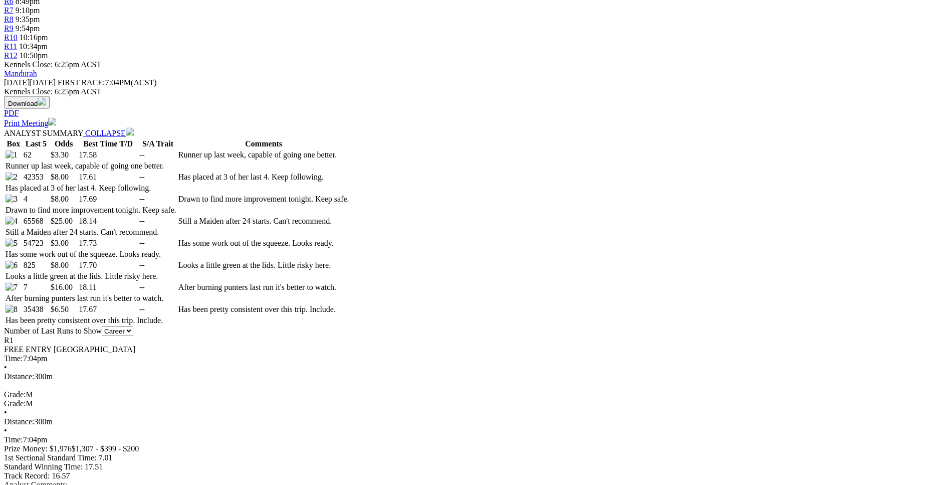
scroll to position [450, 0]
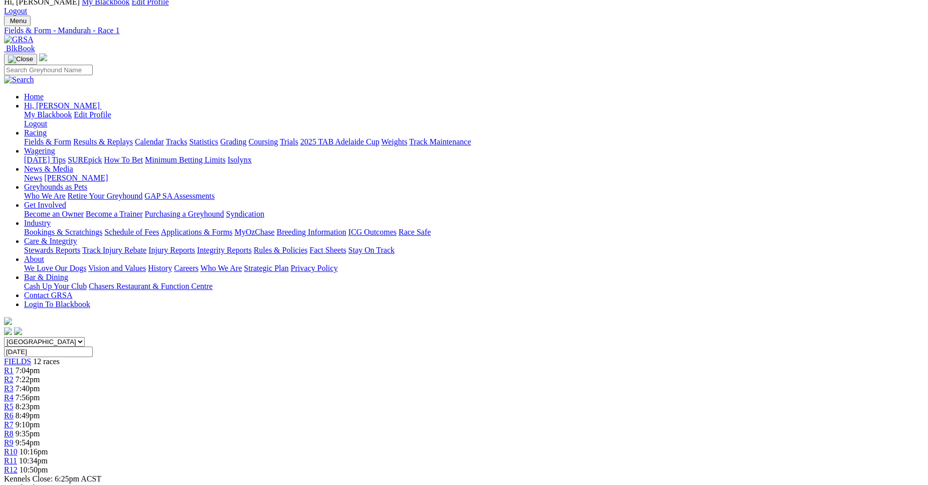
scroll to position [0, 0]
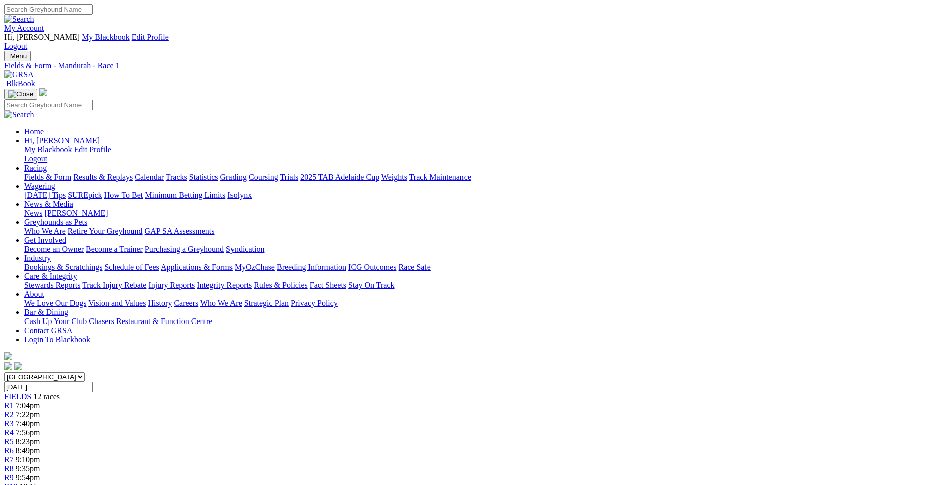
click at [40, 410] on span "7:22pm" at bounding box center [28, 414] width 25 height 9
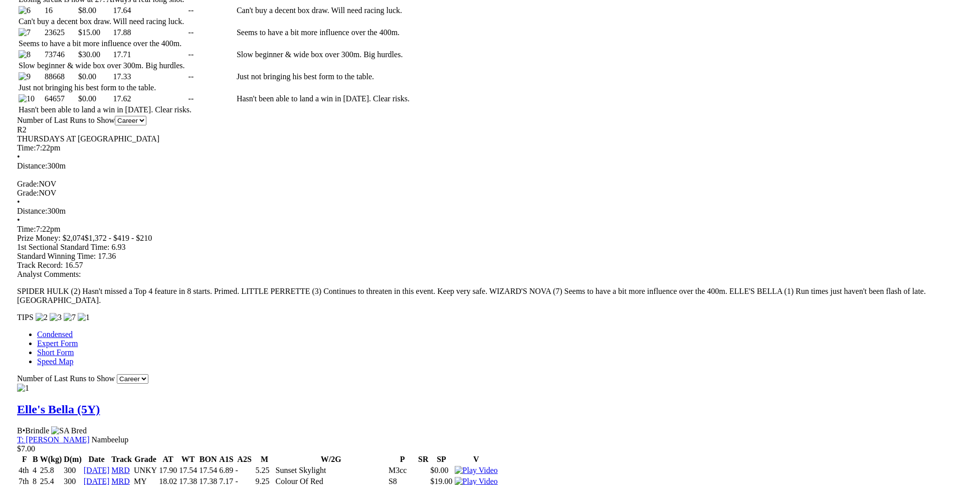
scroll to position [715, 0]
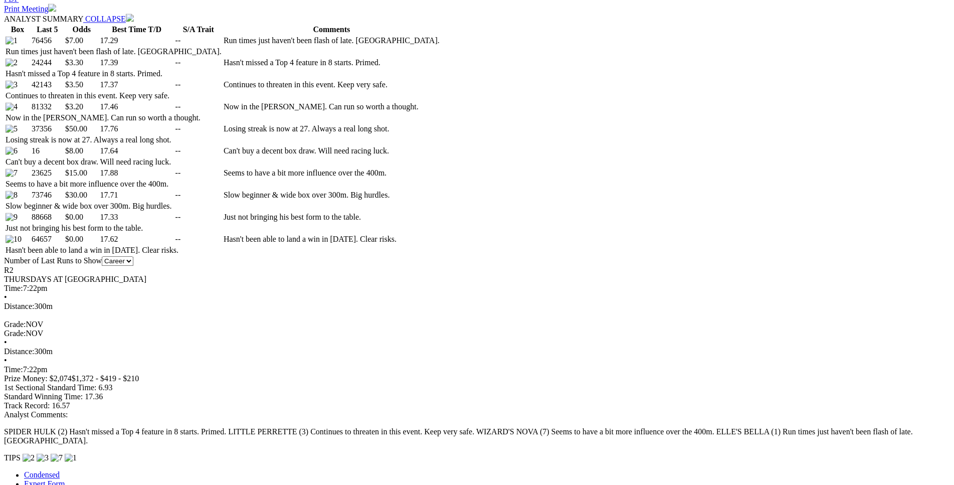
scroll to position [562, 0]
drag, startPoint x: 256, startPoint y: 274, endPoint x: 588, endPoint y: 272, distance: 331.9
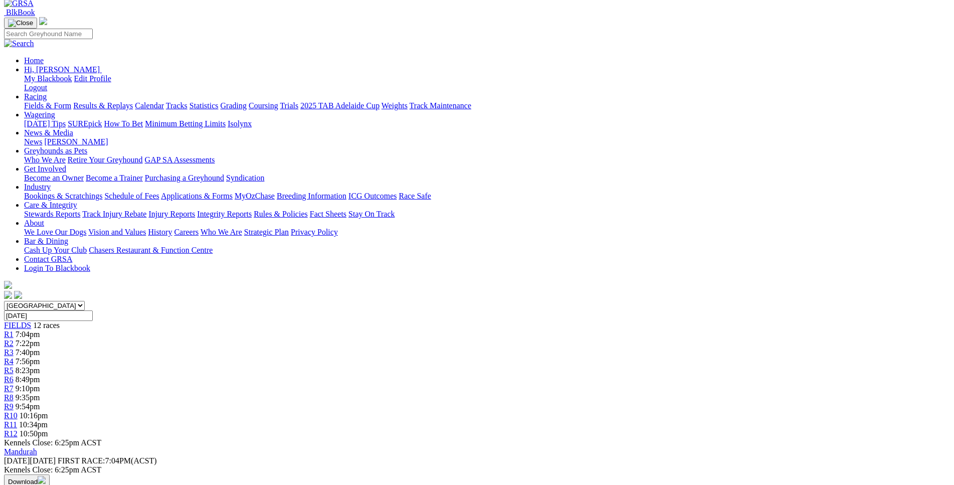
scroll to position [0, 0]
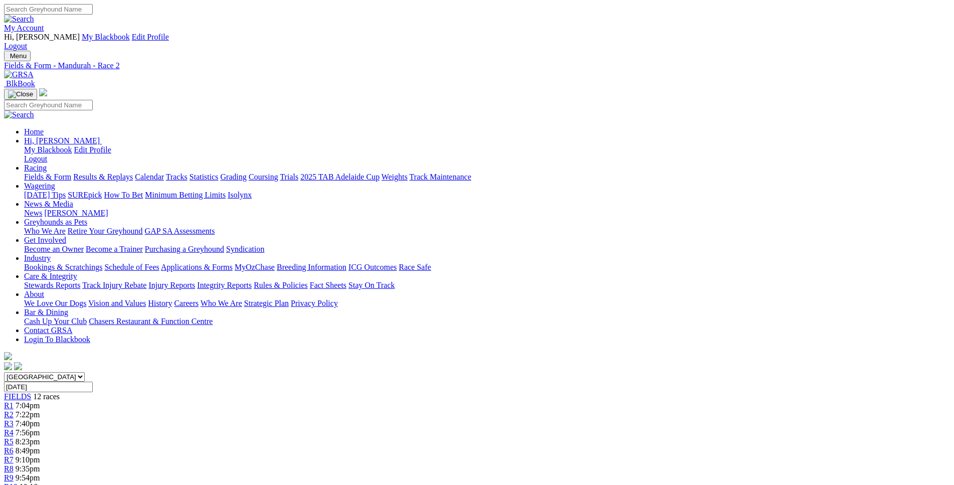
click at [336, 419] on div "R3 7:40pm" at bounding box center [477, 423] width 946 height 9
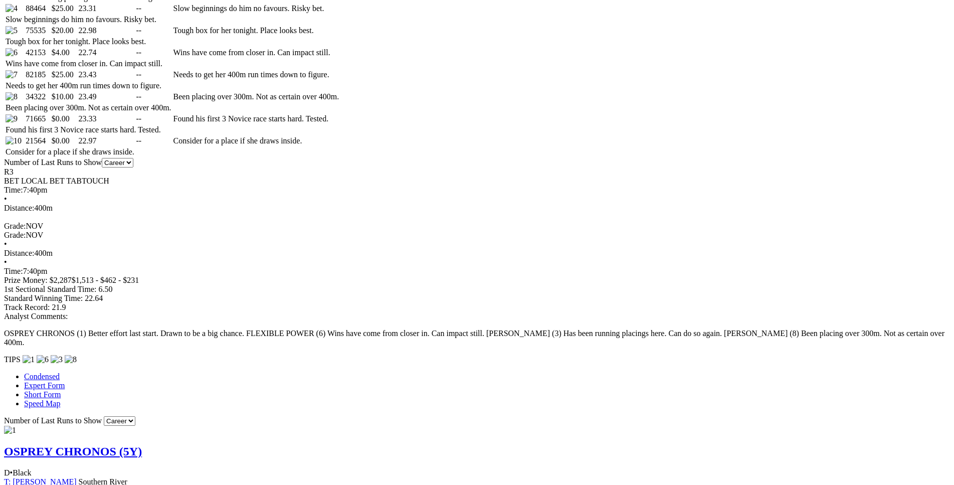
scroll to position [664, 0]
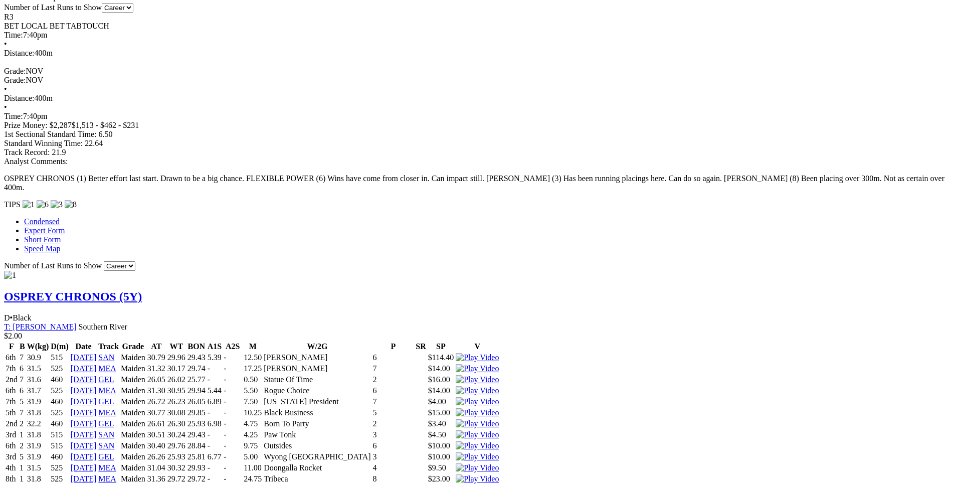
scroll to position [817, 0]
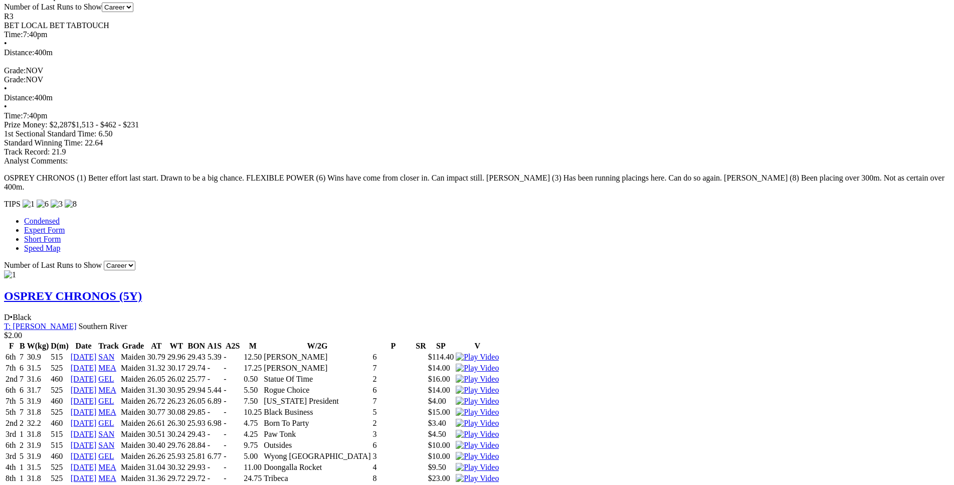
drag, startPoint x: 200, startPoint y: 157, endPoint x: 572, endPoint y: 151, distance: 372.5
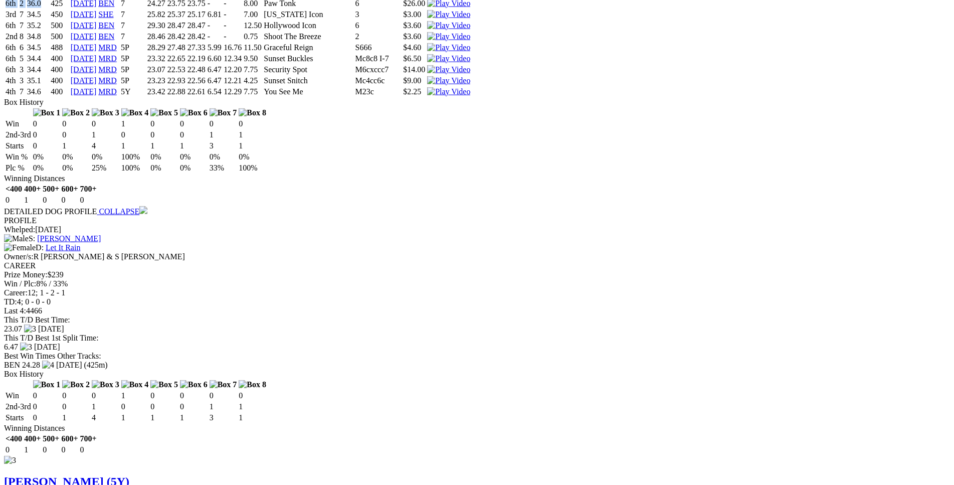
scroll to position [1942, 0]
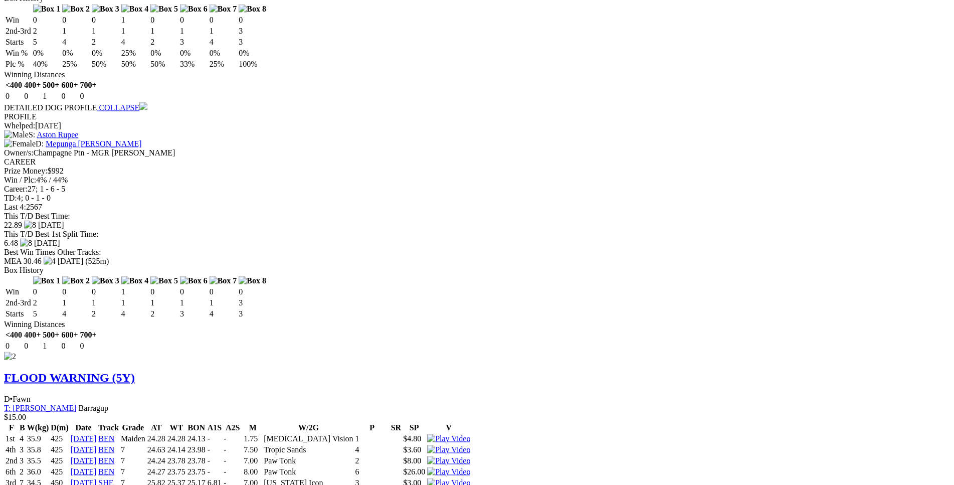
scroll to position [1481, 0]
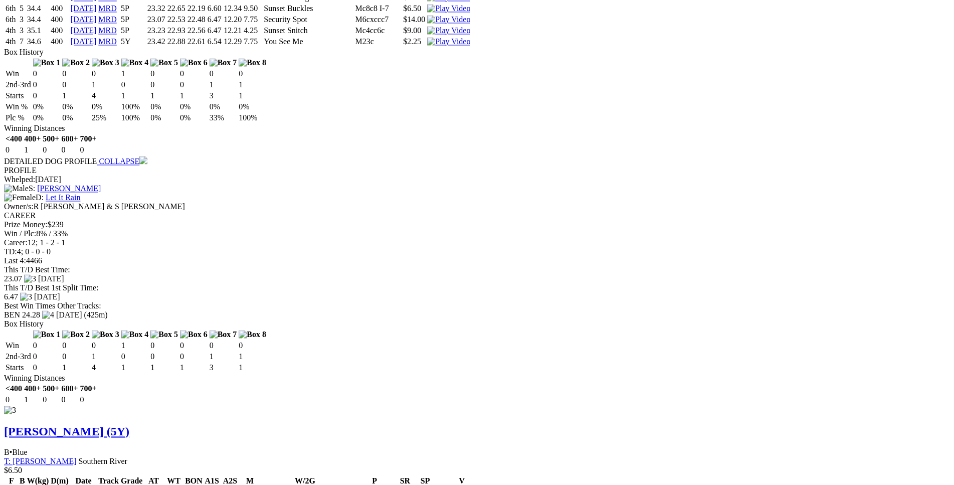
scroll to position [1992, 0]
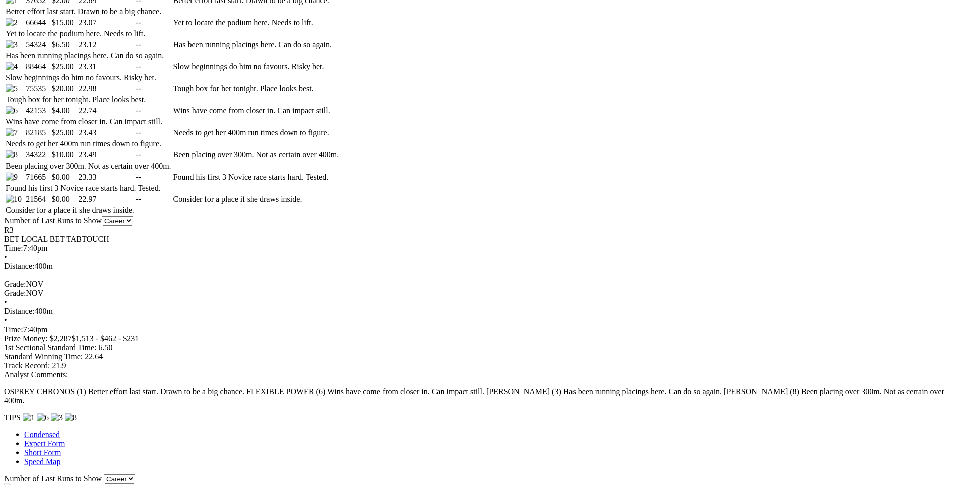
scroll to position [611, 0]
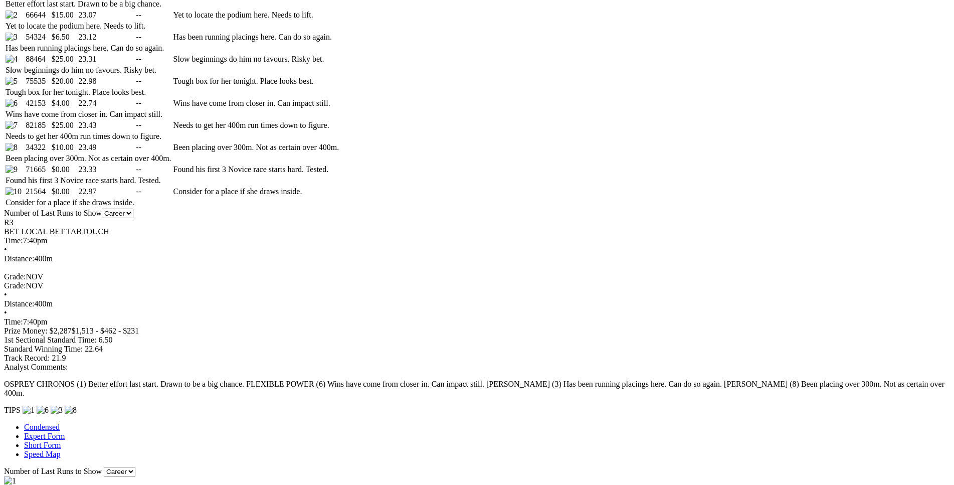
drag, startPoint x: 257, startPoint y: 257, endPoint x: 545, endPoint y: 259, distance: 288.3
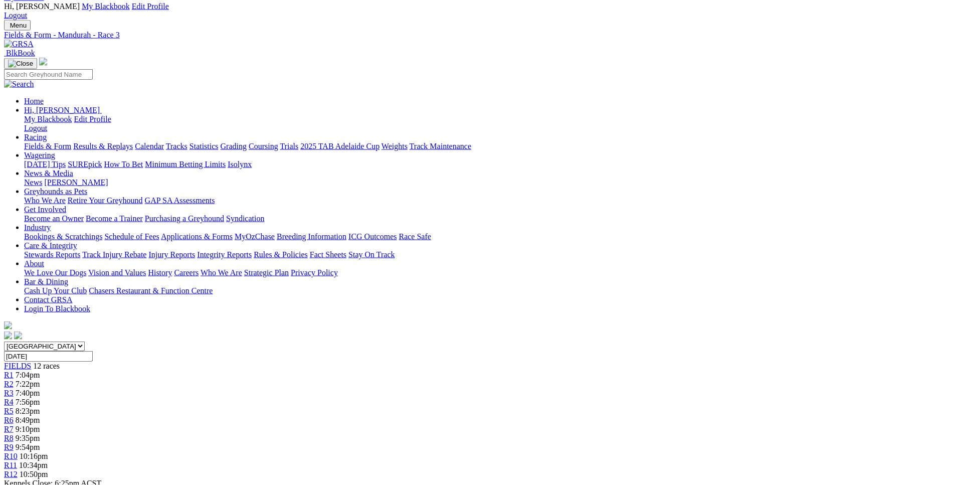
scroll to position [0, 0]
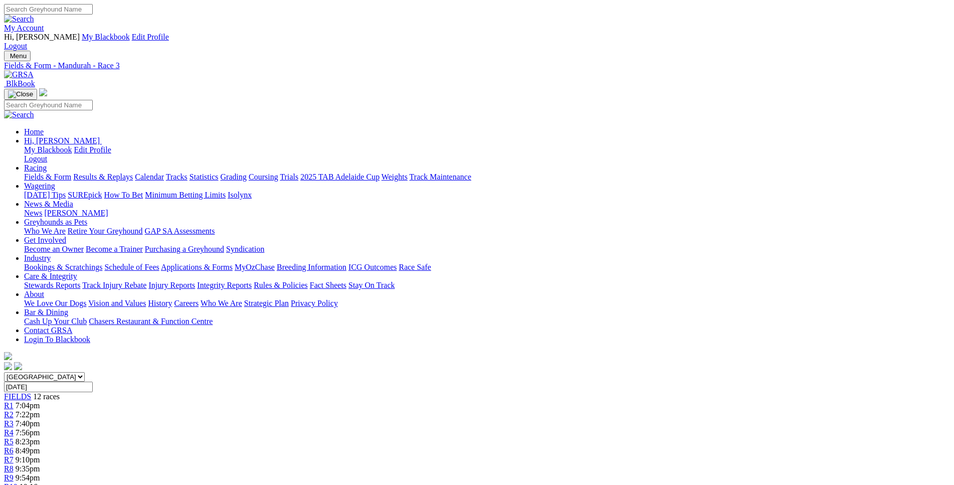
click at [381, 428] on div "R4 7:56pm" at bounding box center [477, 432] width 946 height 9
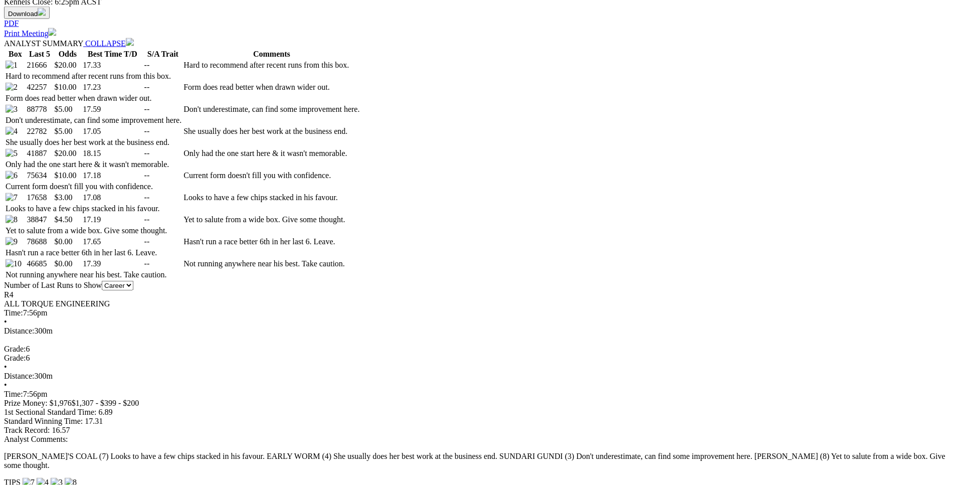
scroll to position [545, 0]
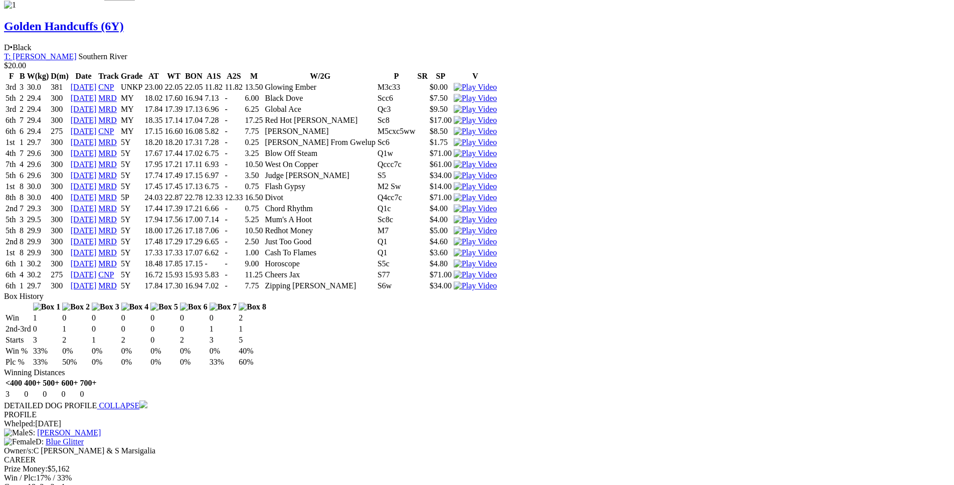
scroll to position [1137, 0]
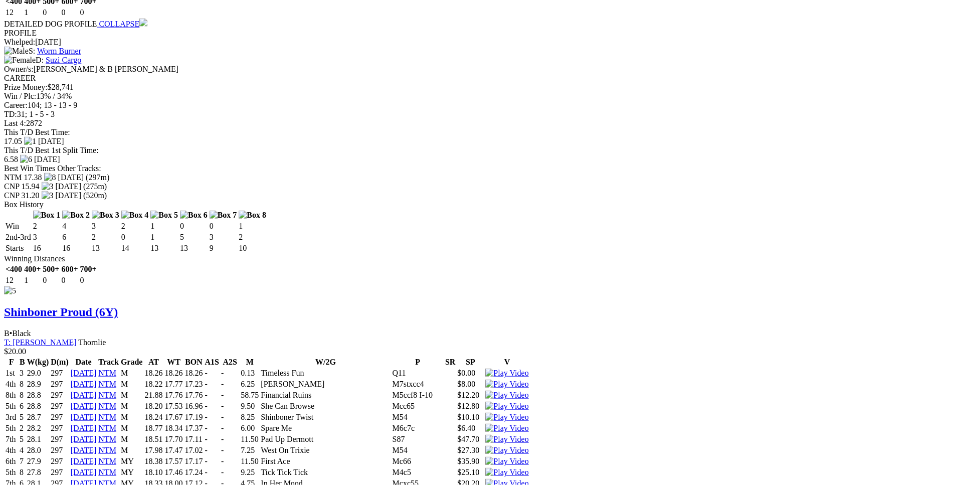
scroll to position [4818, 0]
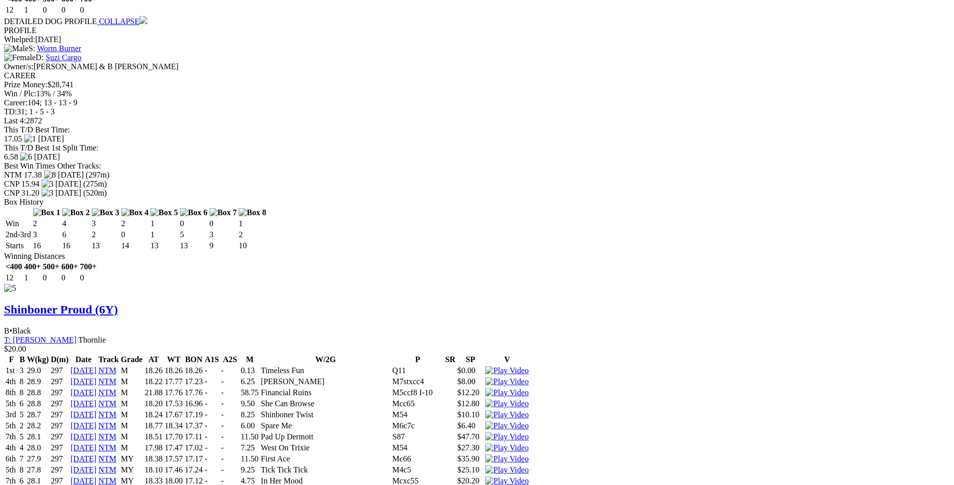
drag, startPoint x: 254, startPoint y: 310, endPoint x: 588, endPoint y: 305, distance: 333.9
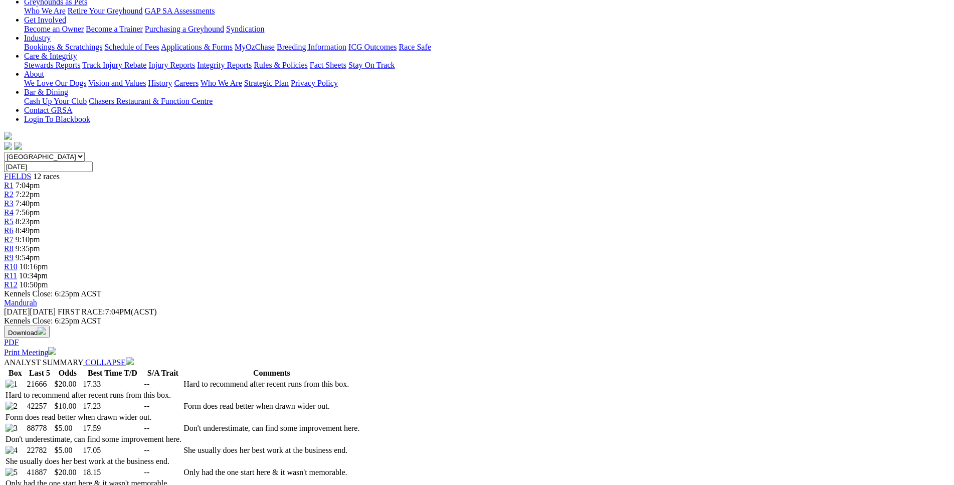
scroll to position [0, 0]
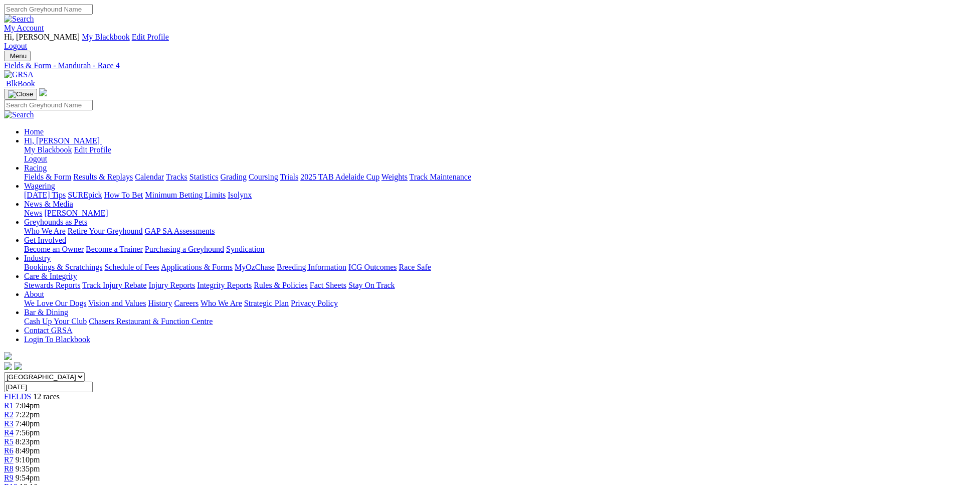
click at [40, 437] on span "8:23pm" at bounding box center [28, 441] width 25 height 9
click at [14, 446] on link "R6" at bounding box center [9, 450] width 10 height 9
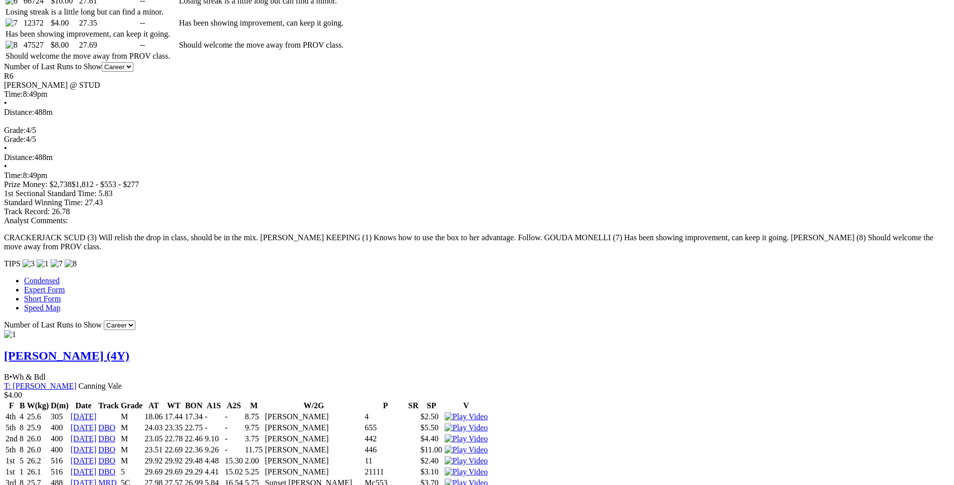
scroll to position [714, 0]
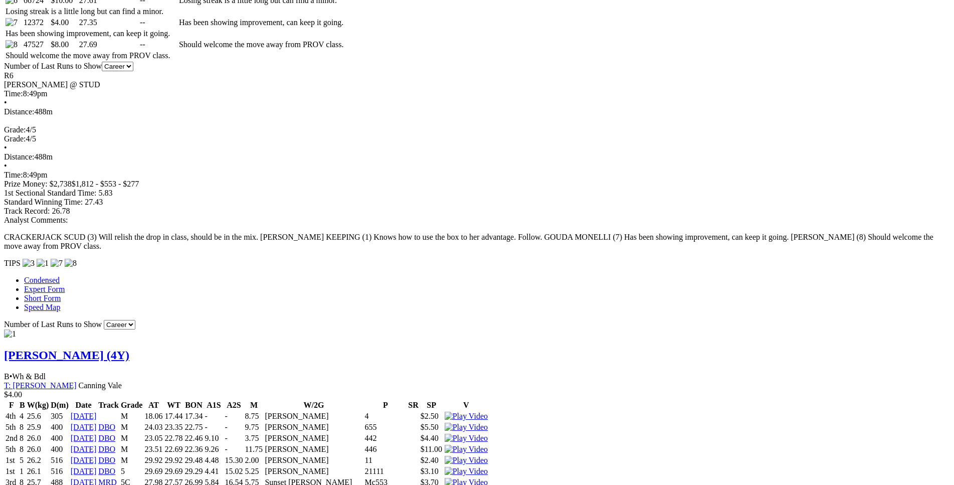
drag, startPoint x: 205, startPoint y: 261, endPoint x: 567, endPoint y: 256, distance: 362.0
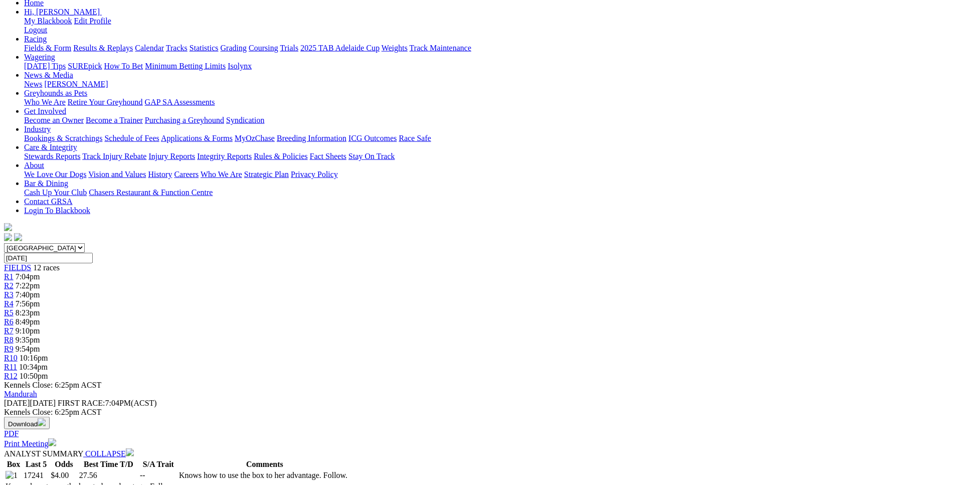
scroll to position [0, 0]
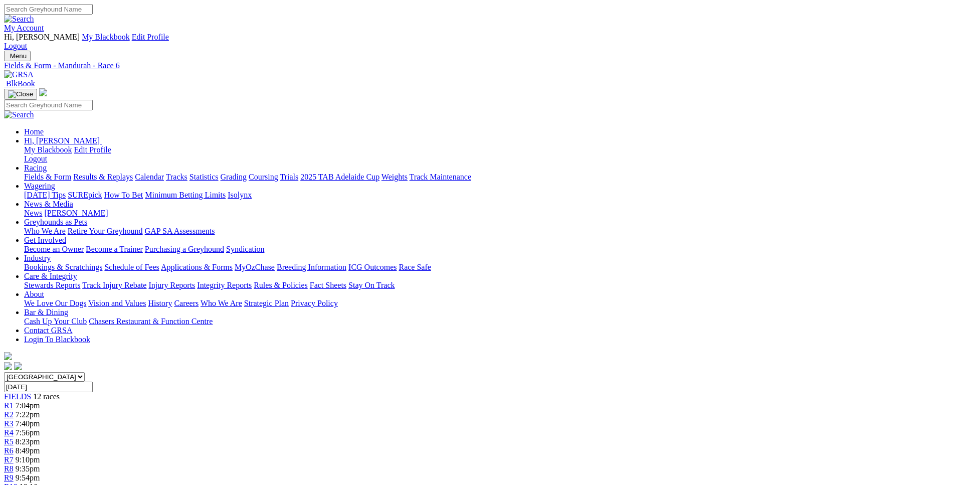
click at [14, 455] on span "R7" at bounding box center [9, 459] width 10 height 9
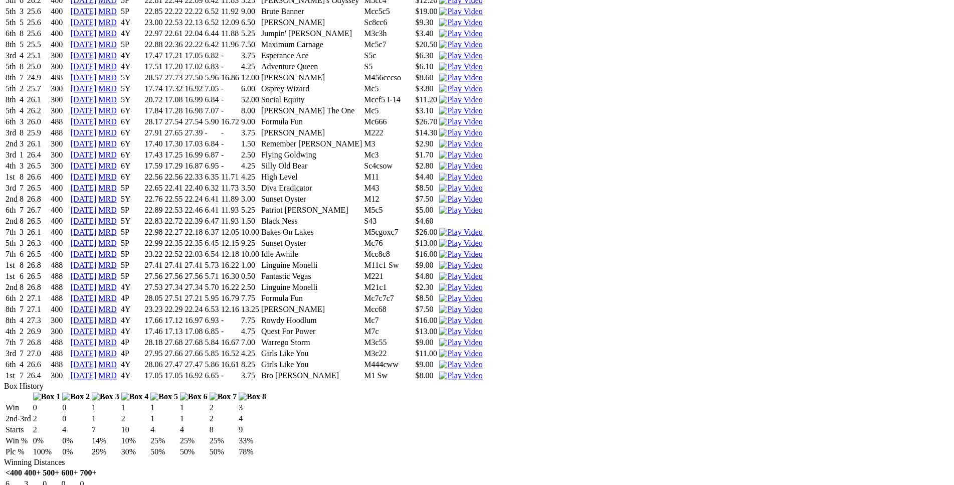
scroll to position [1329, 0]
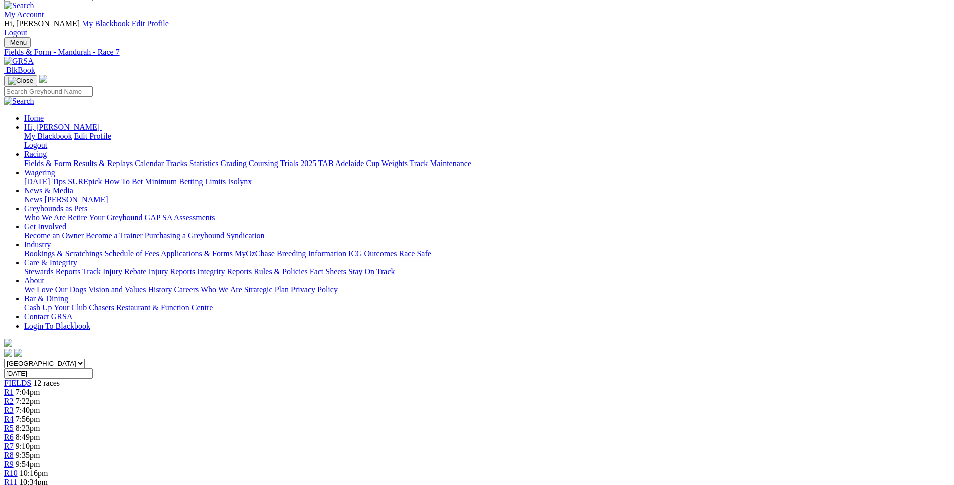
scroll to position [0, 0]
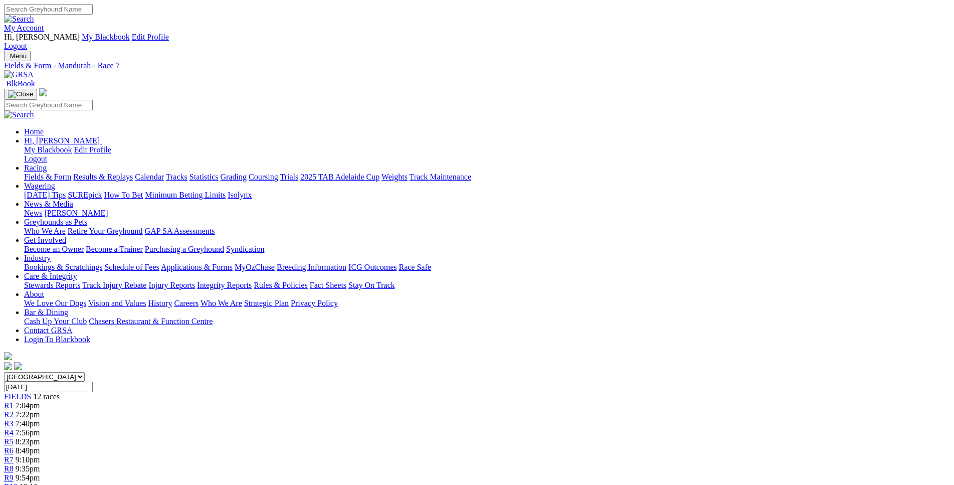
click at [40, 464] on span "9:35pm" at bounding box center [28, 468] width 25 height 9
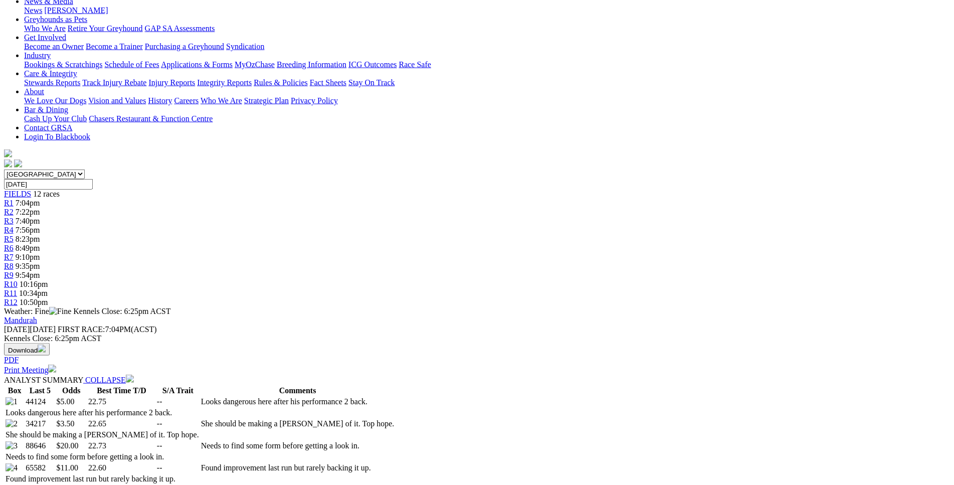
scroll to position [204, 0]
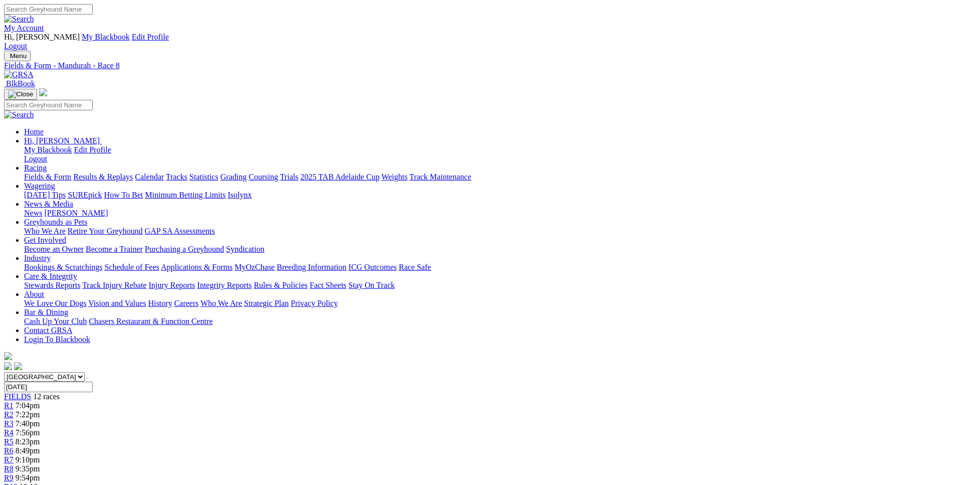
click at [634, 473] on div "R9 9:54pm" at bounding box center [477, 477] width 946 height 9
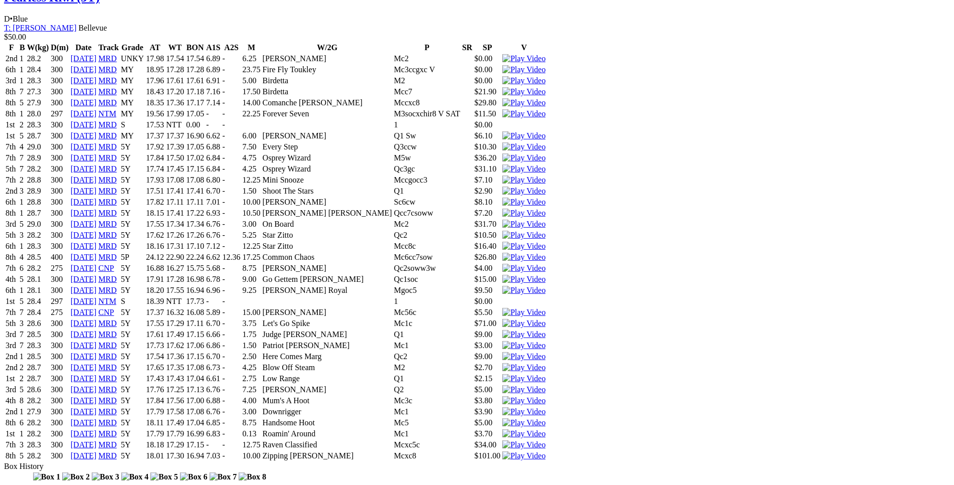
scroll to position [4598, 0]
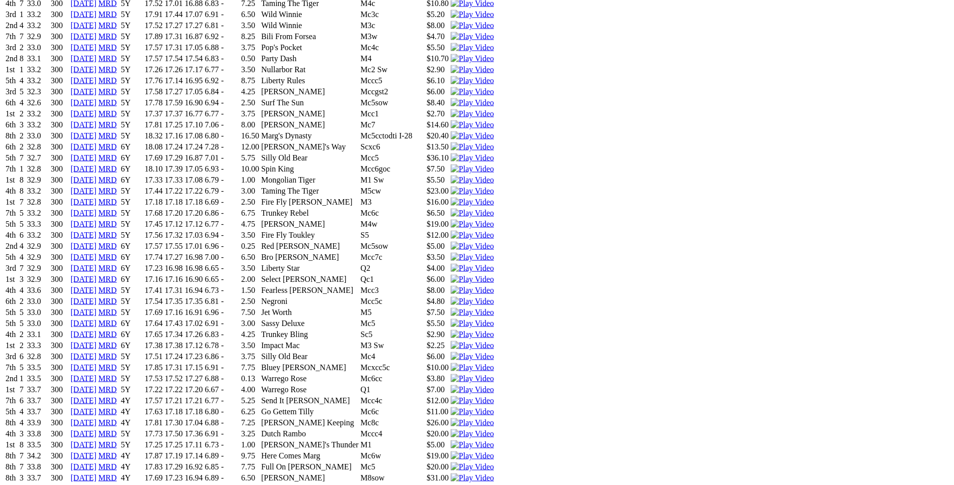
scroll to position [1325, 0]
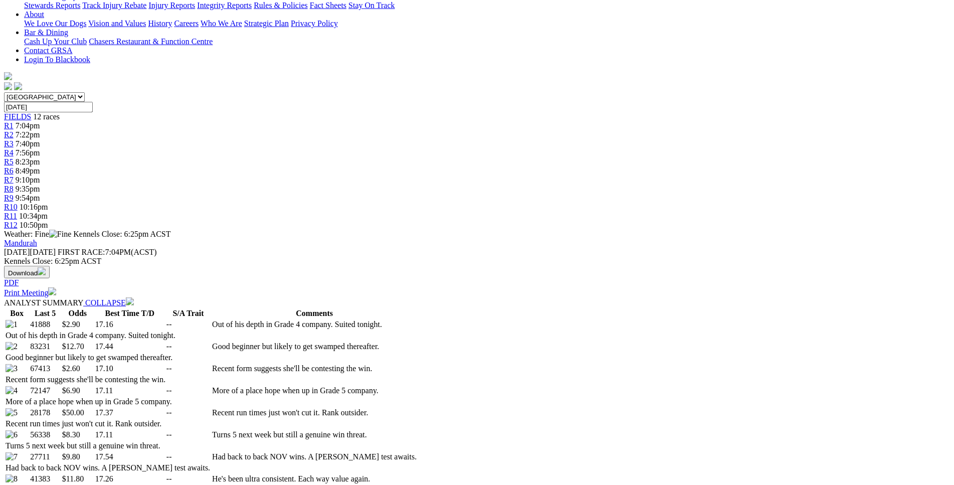
scroll to position [0, 0]
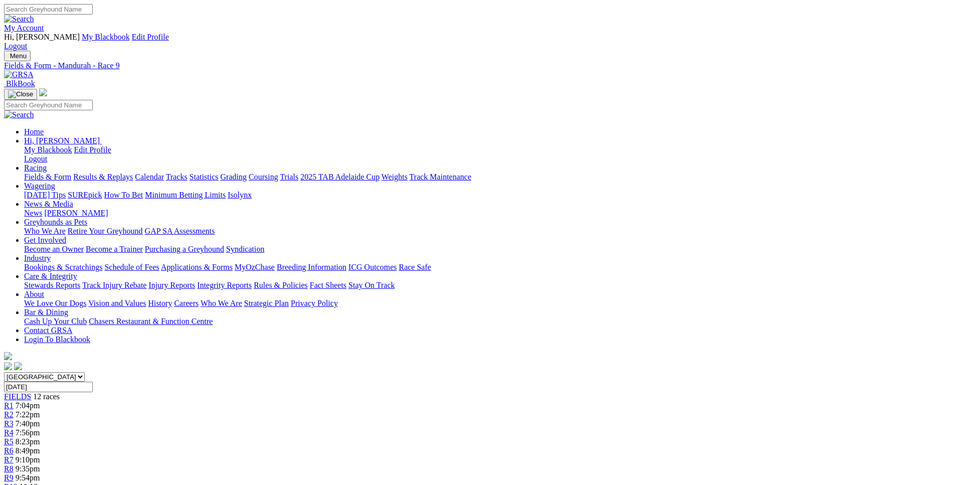
click at [48, 482] on span "10:16pm" at bounding box center [34, 486] width 29 height 9
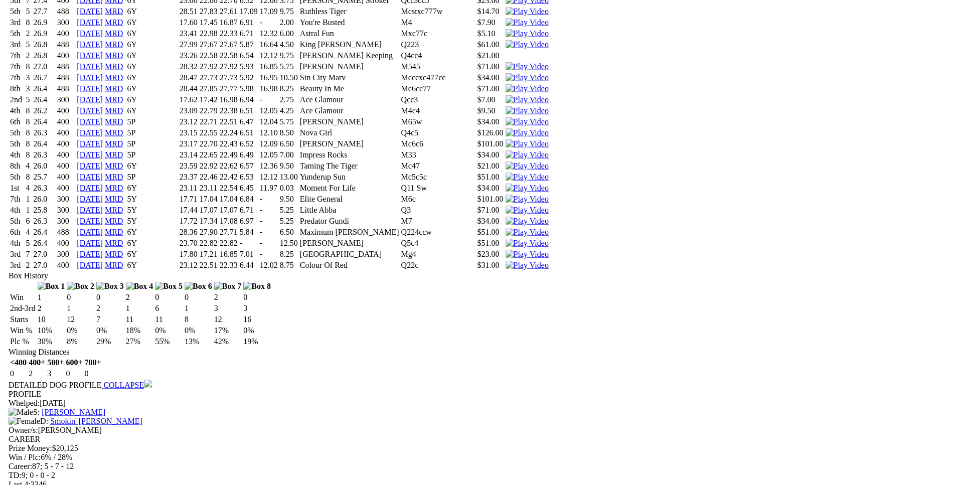
scroll to position [1840, 0]
